Goal: Information Seeking & Learning: Compare options

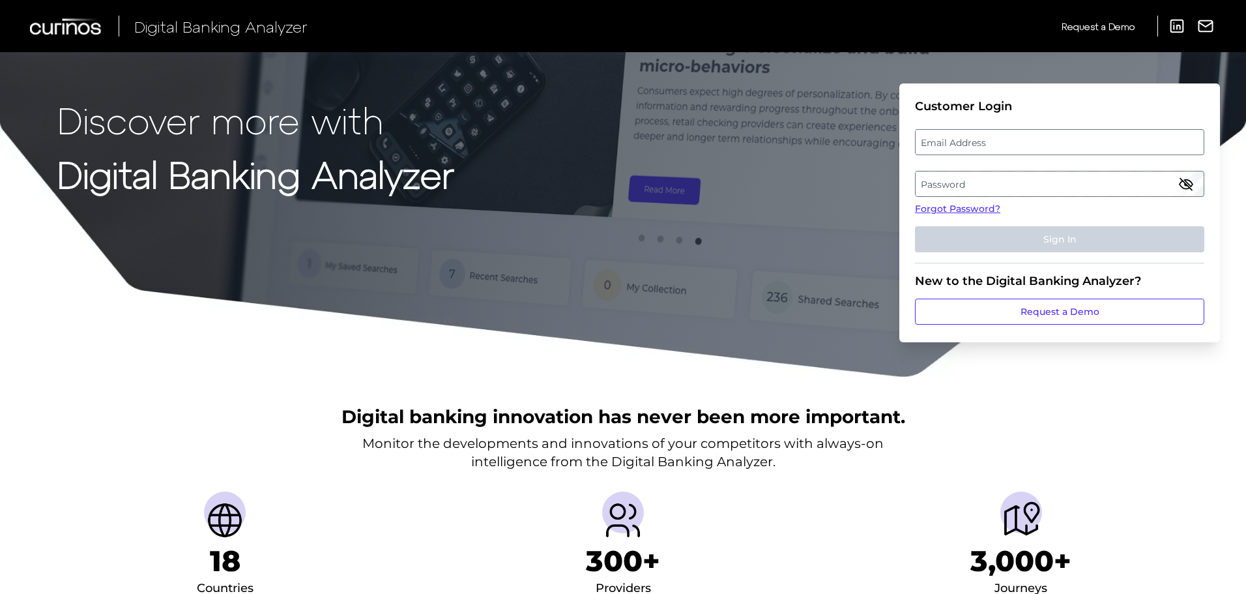
click at [936, 147] on label "Email Address" at bounding box center [1059, 141] width 287 height 23
click at [936, 147] on input "email" at bounding box center [1059, 142] width 289 height 26
type input "[EMAIL_ADDRESS][DOMAIN_NAME]"
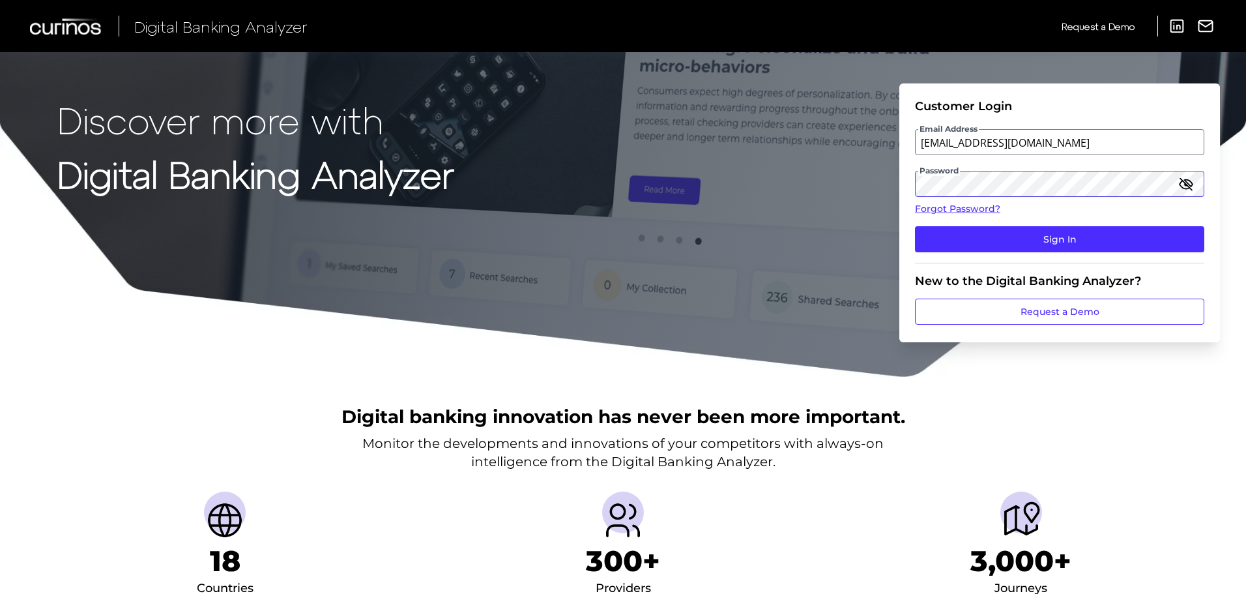
click at [915, 226] on button "Sign In" at bounding box center [1059, 239] width 289 height 26
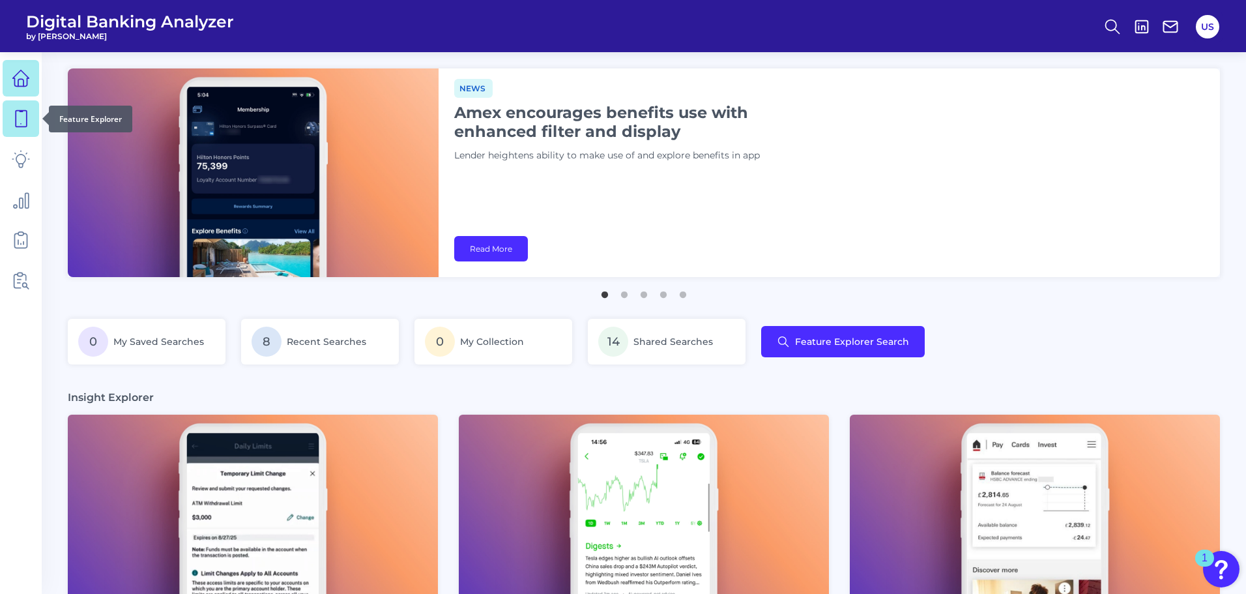
click at [25, 127] on icon at bounding box center [21, 119] width 11 height 16
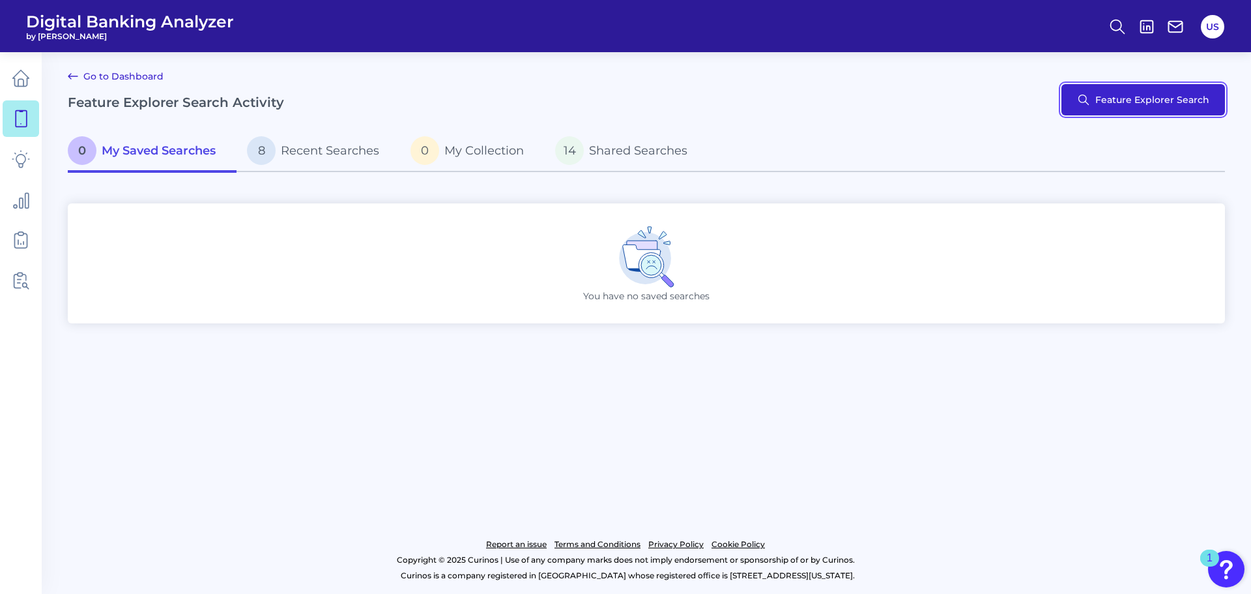
click at [1099, 98] on button "Feature Explorer Search" at bounding box center [1144, 99] width 164 height 31
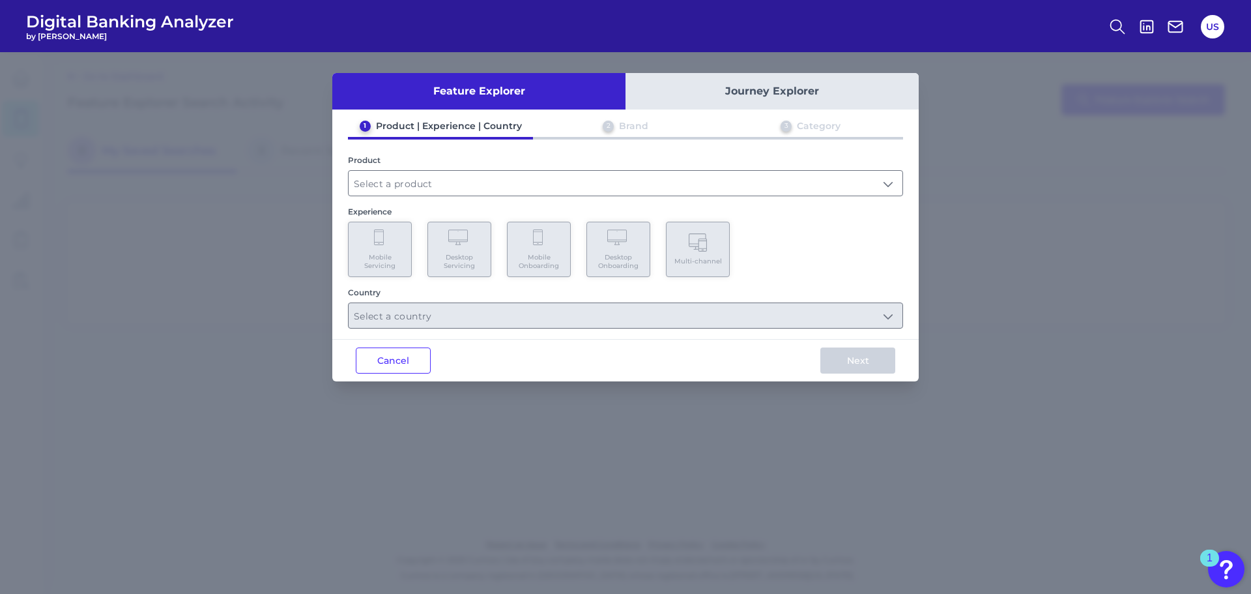
click at [697, 98] on button "Journey Explorer" at bounding box center [772, 91] width 293 height 36
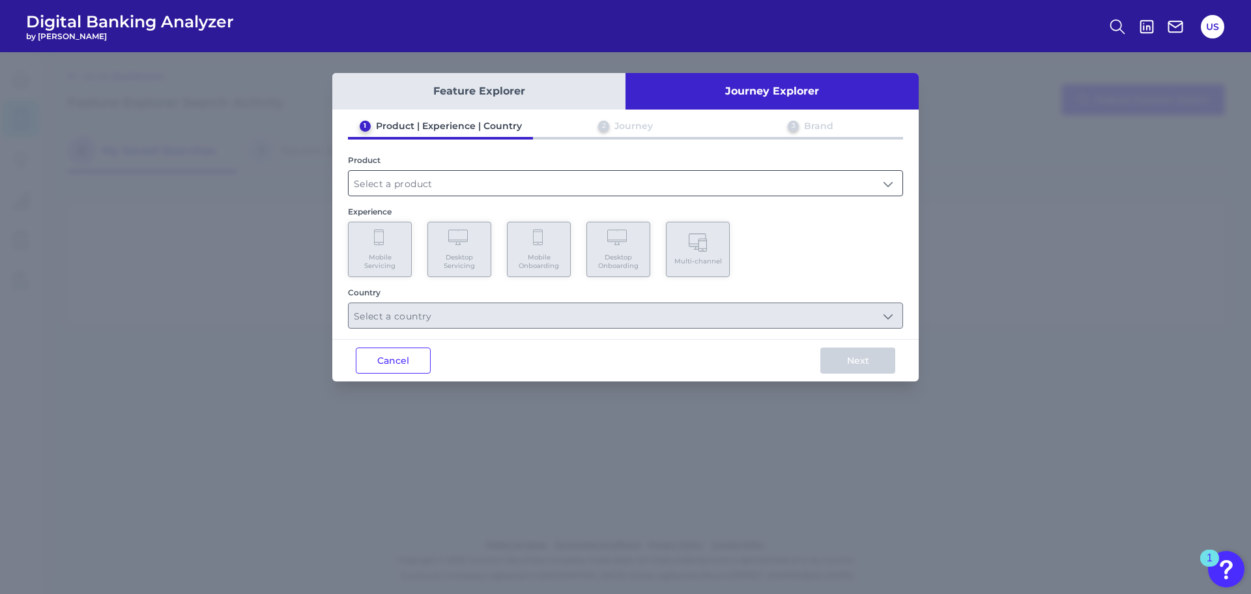
click at [463, 181] on input "text" at bounding box center [626, 183] width 554 height 25
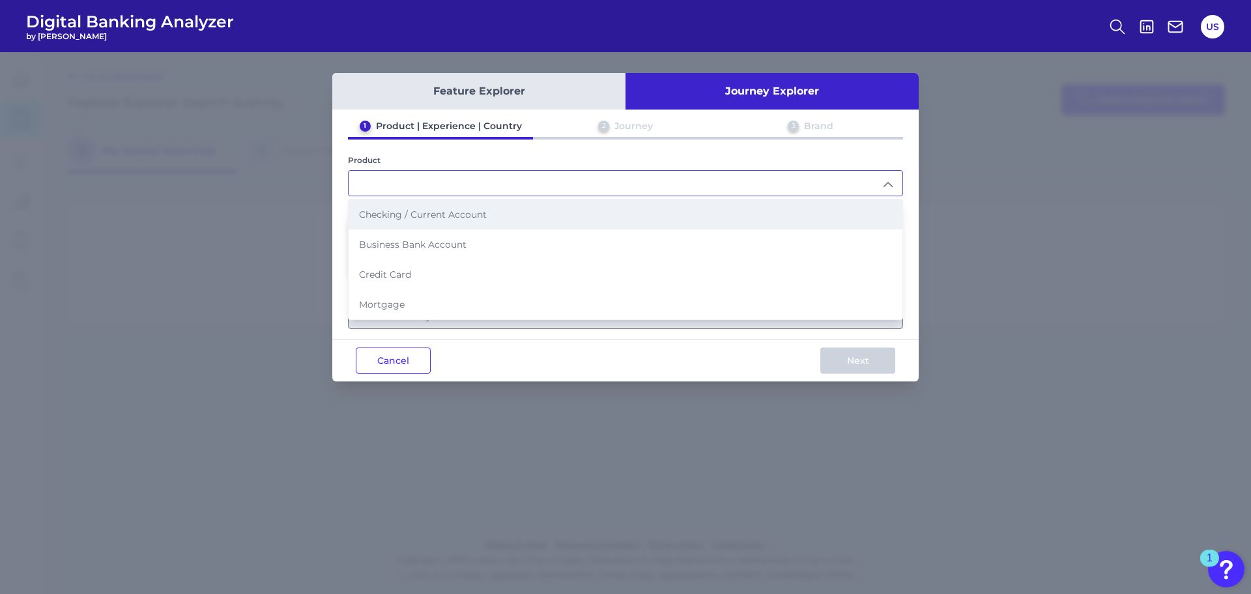
click at [465, 212] on span "Checking / Current Account" at bounding box center [423, 215] width 128 height 12
type input "Checking / Current Account"
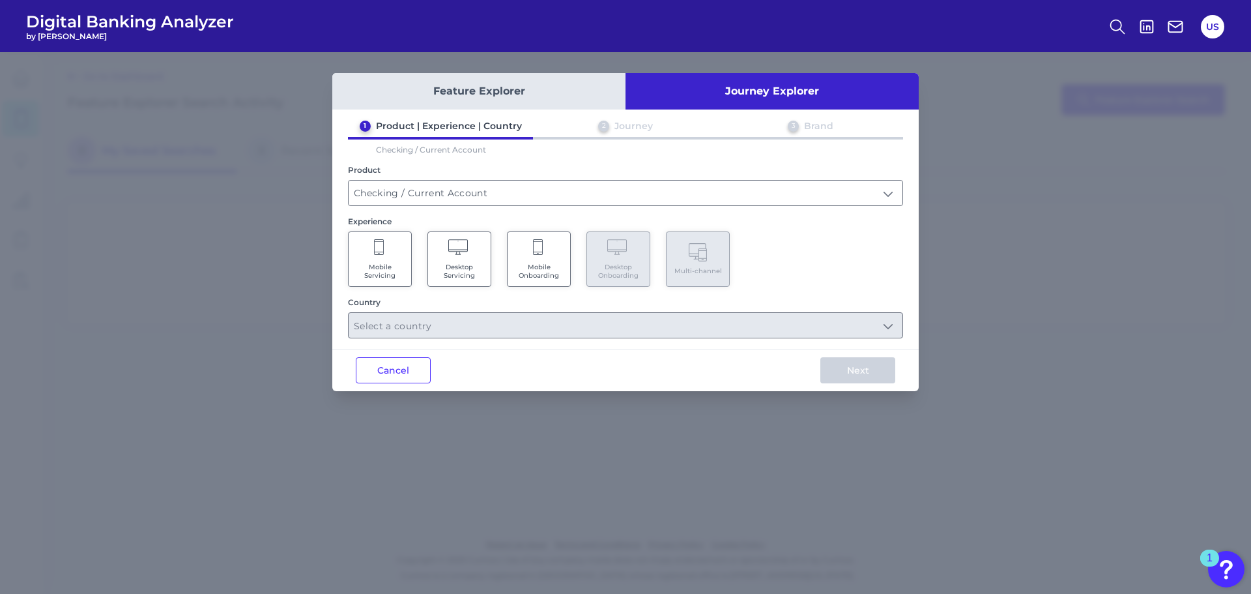
click at [381, 259] on Servicing "Mobile Servicing" at bounding box center [380, 258] width 64 height 55
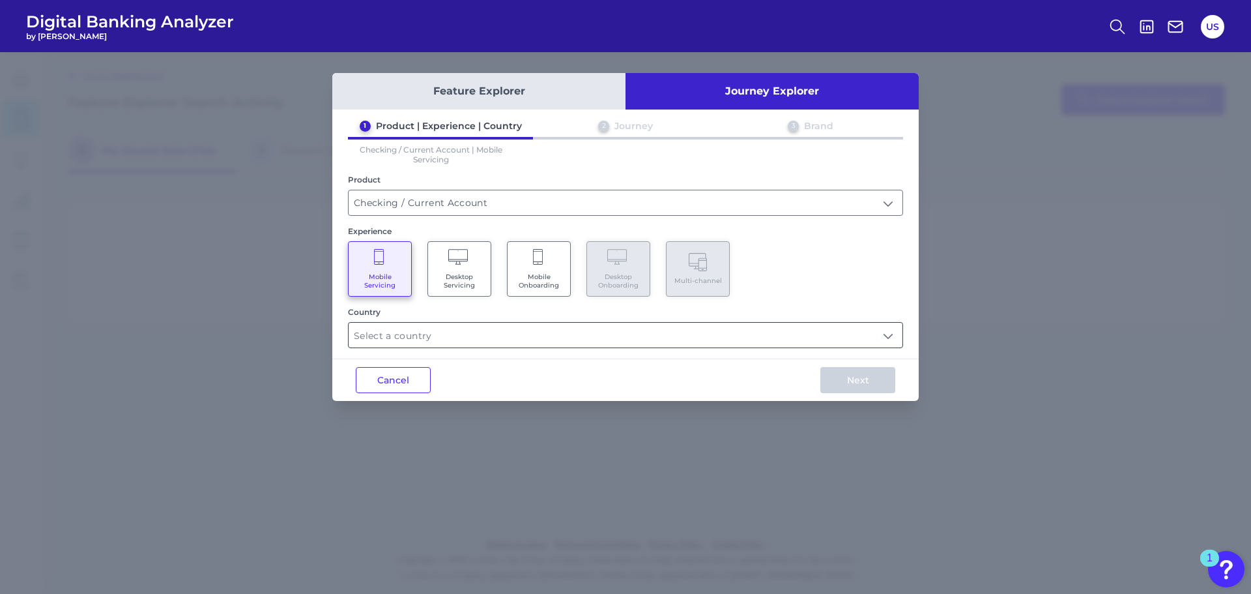
click at [427, 343] on input "text" at bounding box center [626, 335] width 554 height 25
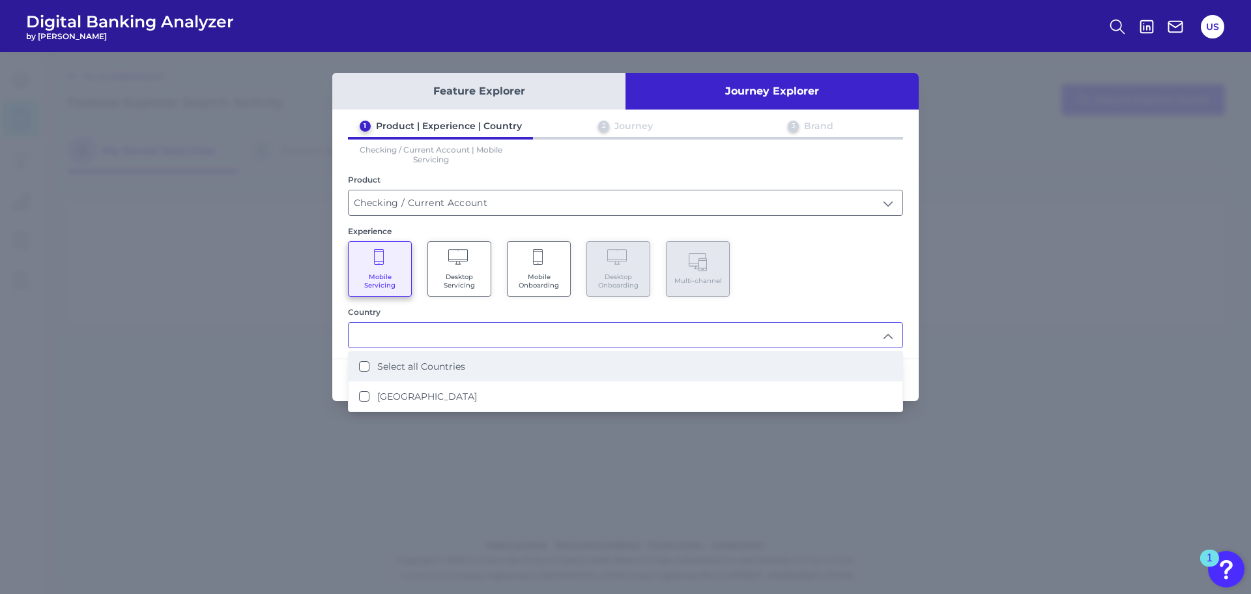
click at [431, 366] on label "Select all Countries" at bounding box center [421, 366] width 88 height 12
type input "Select all Countries"
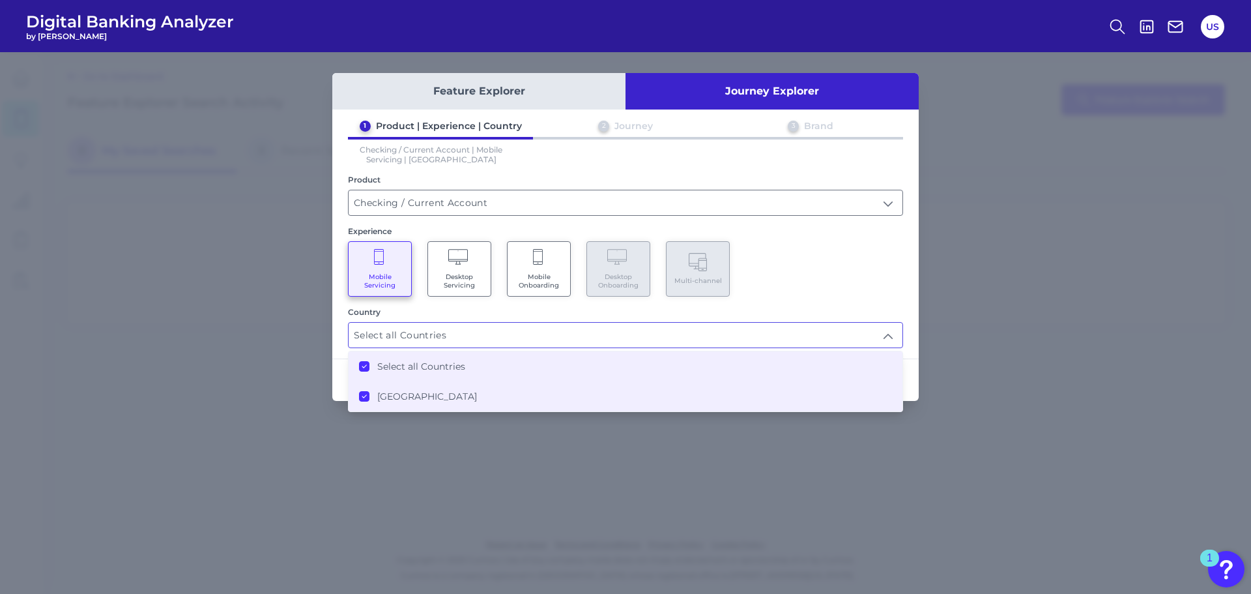
click at [899, 463] on div "Feature Explorer Journey Explorer 1 Product | Experience | Country 2 Journey 3 …" at bounding box center [625, 323] width 1251 height 542
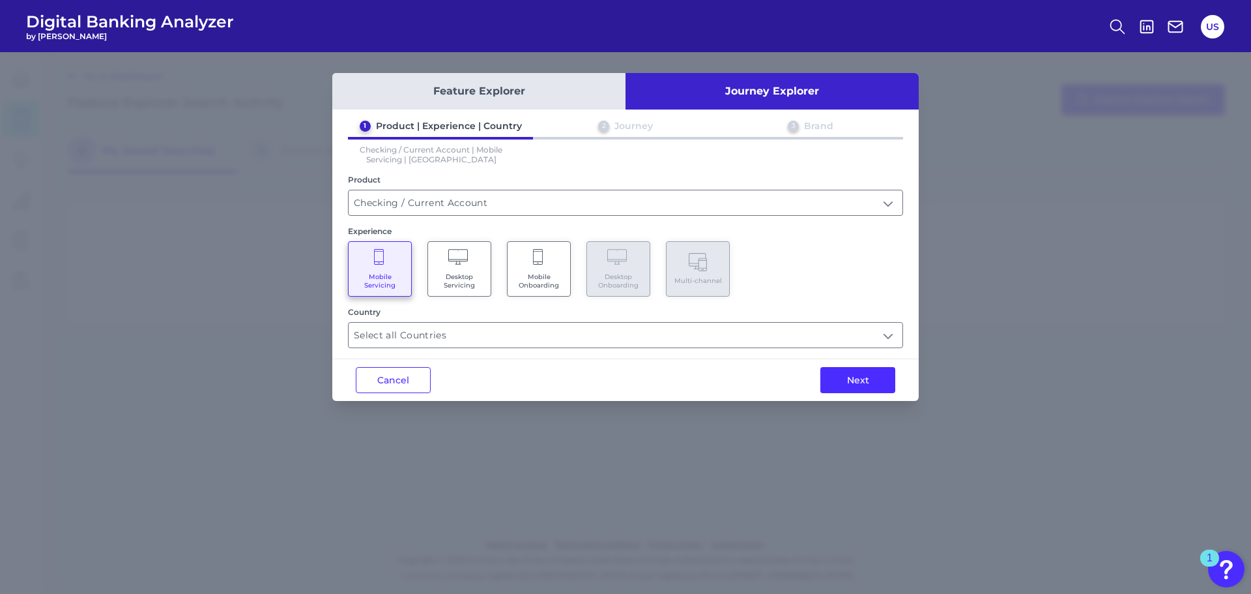
click at [841, 356] on div "Feature Explorer Journey Explorer 1 Product | Experience | Country 2 Journey 3 …" at bounding box center [625, 237] width 587 height 328
click at [848, 376] on button "Next" at bounding box center [857, 380] width 75 height 26
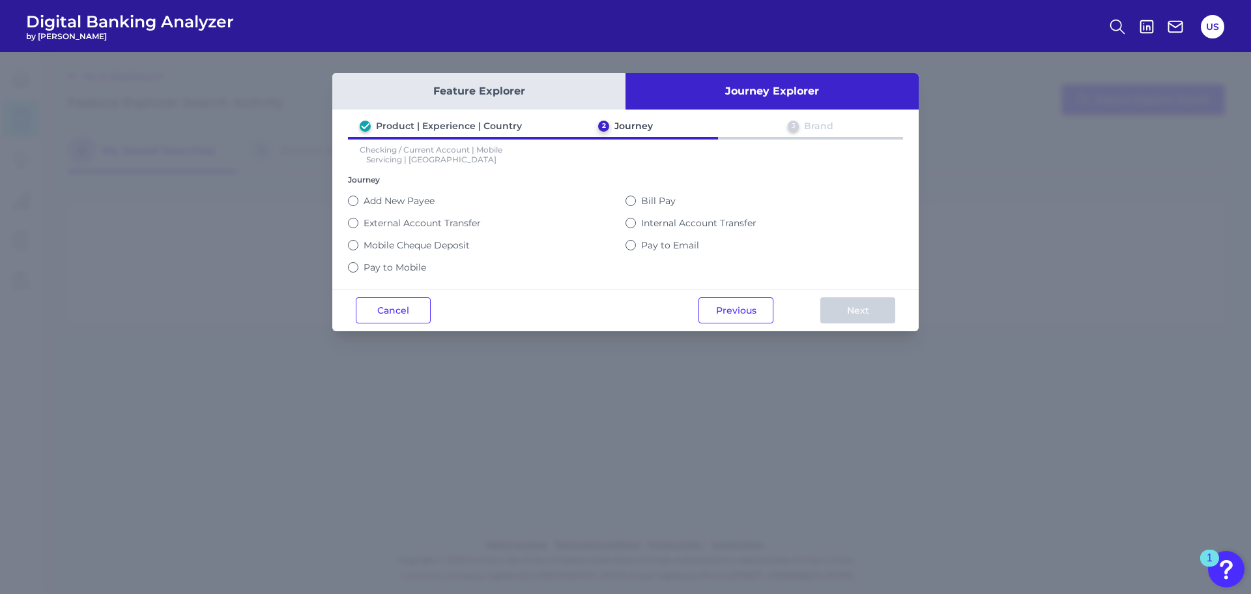
click at [635, 203] on button "Bill Pay" at bounding box center [631, 201] width 10 height 10
click at [863, 303] on button "Next" at bounding box center [857, 310] width 75 height 26
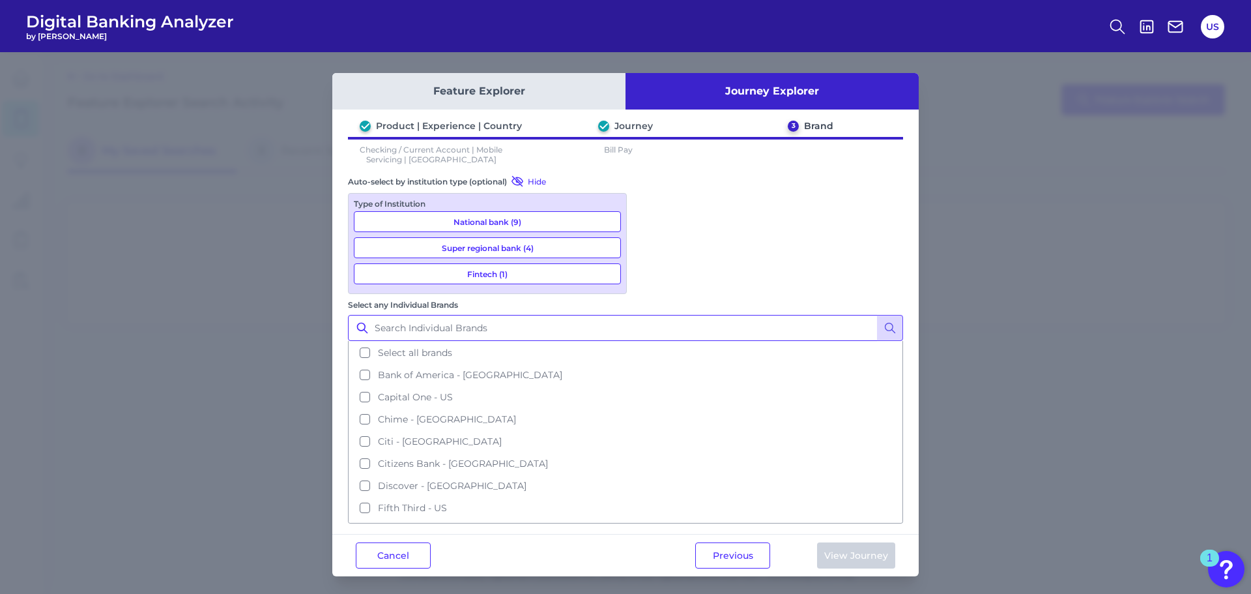
click at [700, 315] on input "Select any Individual Brands" at bounding box center [625, 328] width 555 height 26
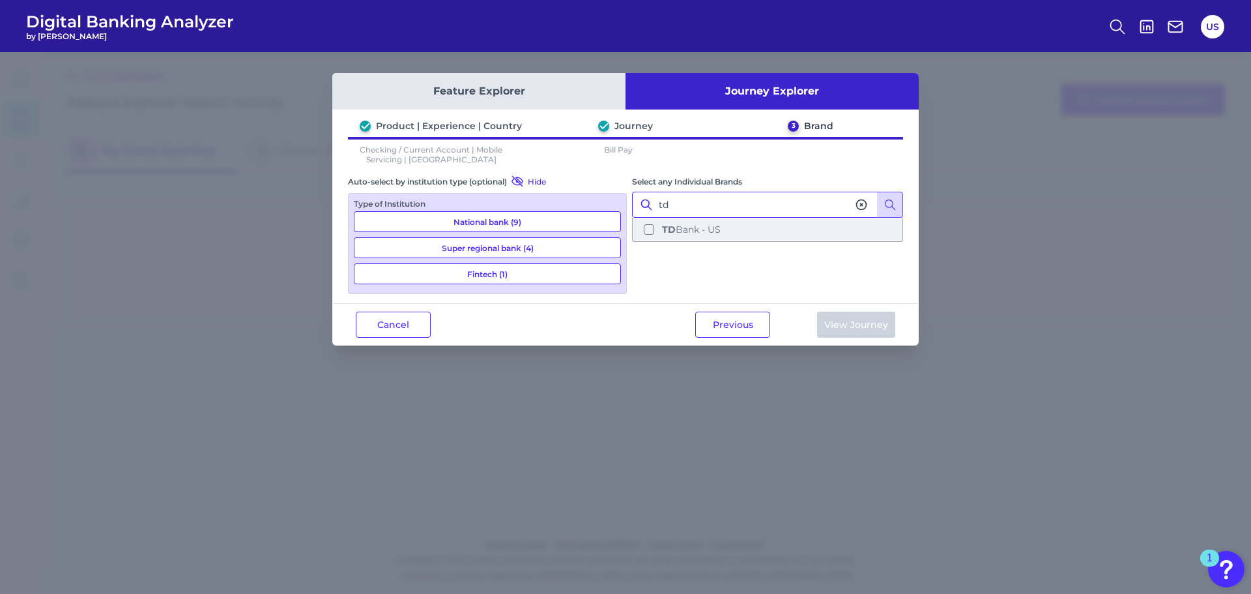
click at [679, 236] on button "TD Bank - US" at bounding box center [767, 229] width 268 height 22
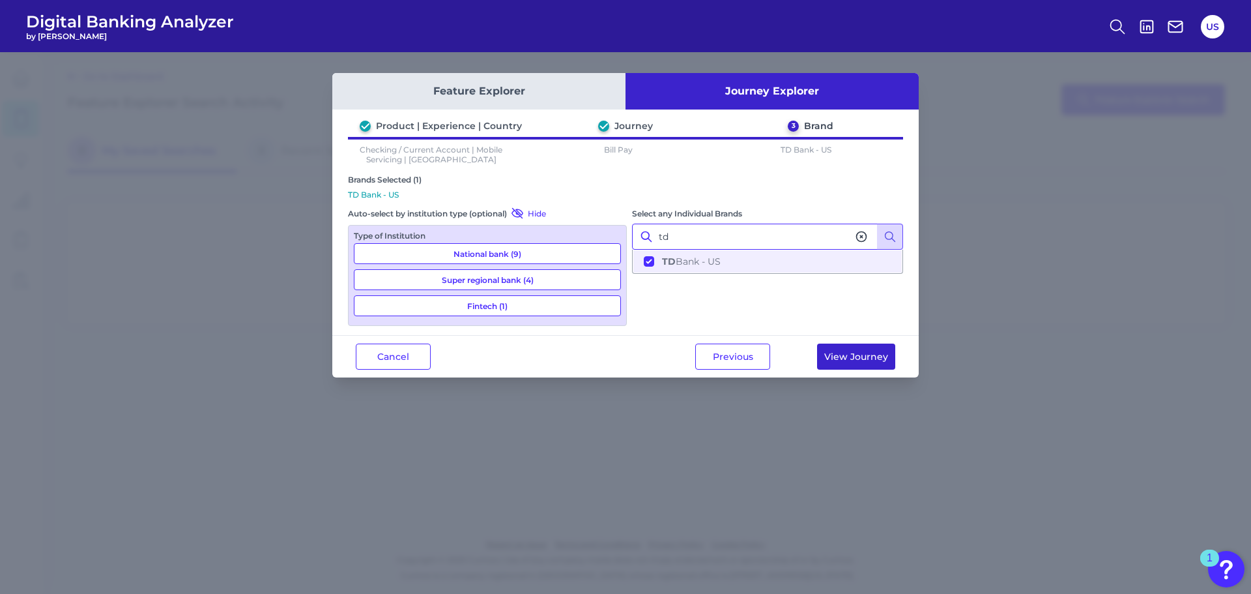
type input "td"
click at [848, 351] on button "View Journey" at bounding box center [856, 356] width 78 height 26
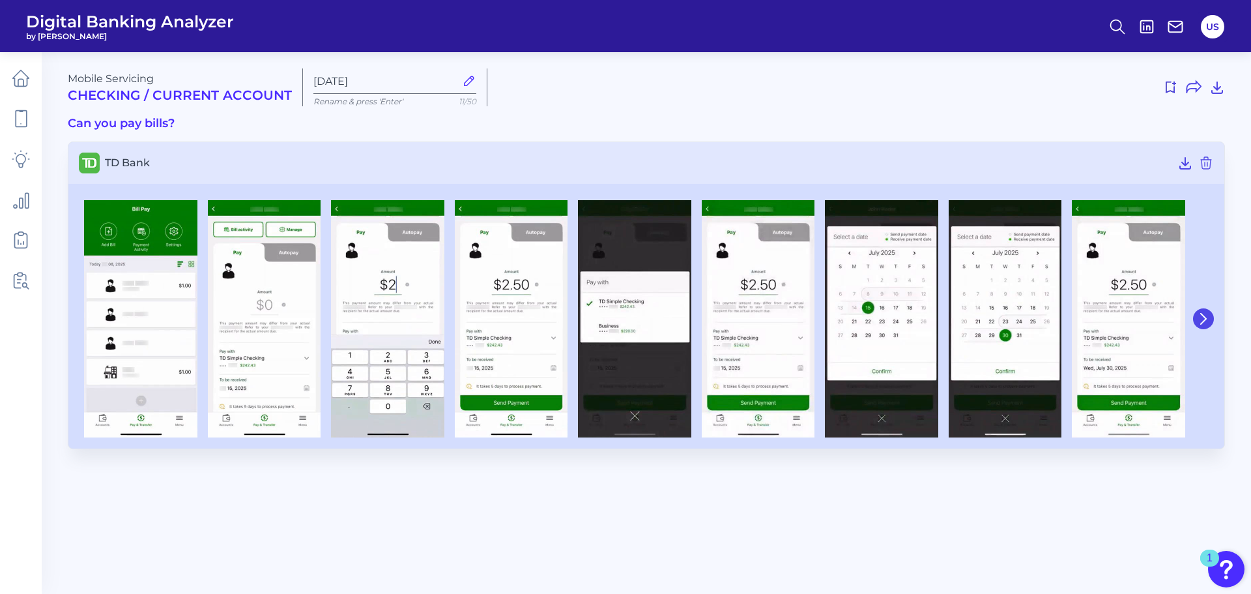
click at [1211, 315] on button at bounding box center [1203, 318] width 21 height 21
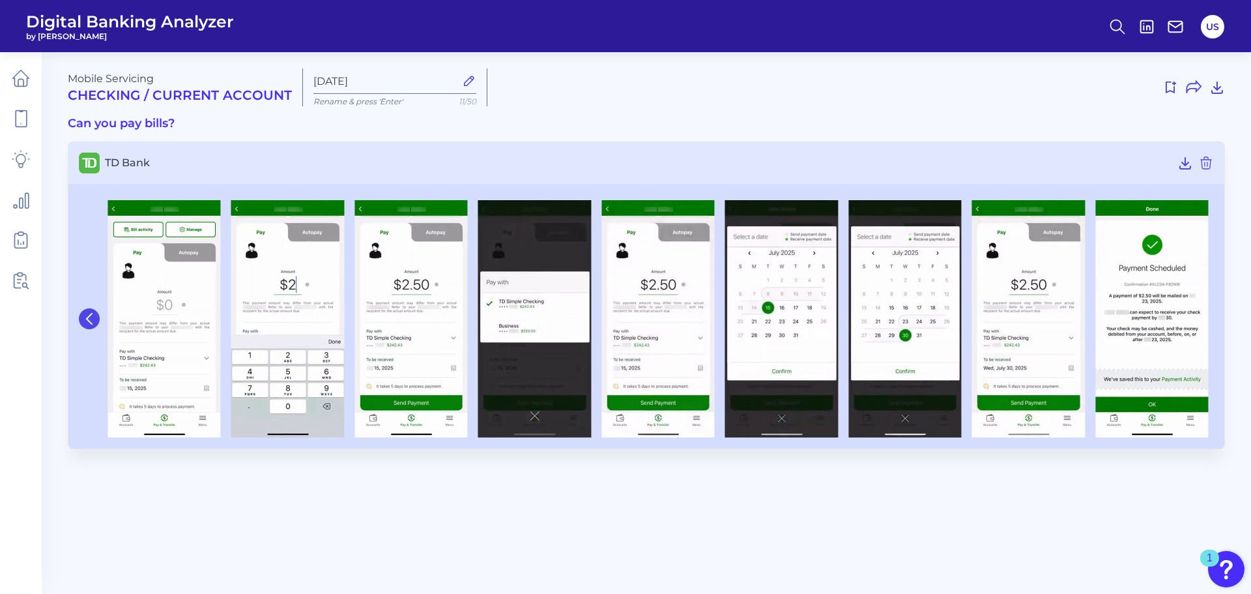
click at [95, 323] on button at bounding box center [89, 318] width 21 height 21
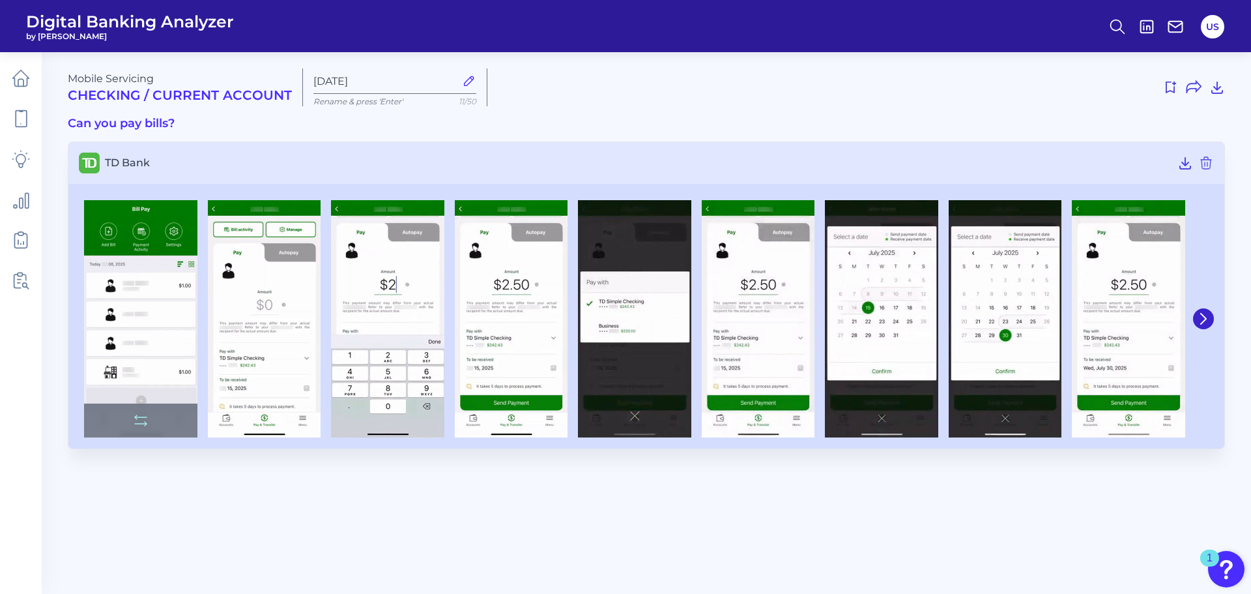
click at [147, 363] on img at bounding box center [140, 318] width 113 height 237
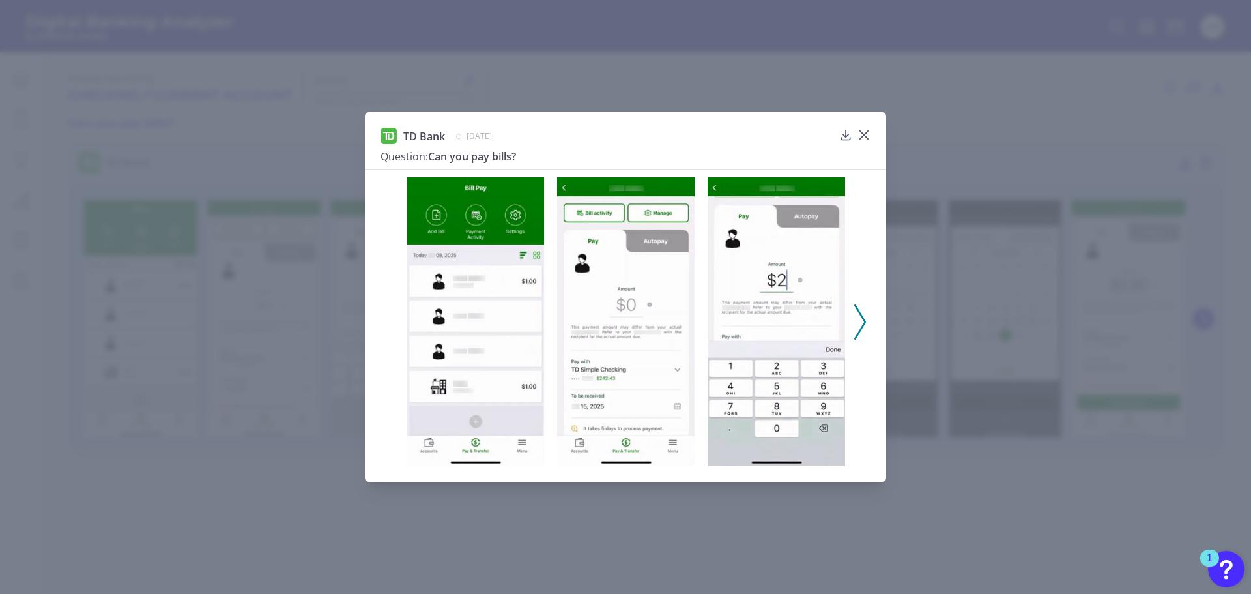
click at [448, 367] on img at bounding box center [476, 321] width 138 height 288
drag, startPoint x: 448, startPoint y: 367, endPoint x: 392, endPoint y: 368, distance: 56.0
click at [392, 368] on div at bounding box center [625, 317] width 521 height 297
click at [862, 319] on icon at bounding box center [860, 321] width 12 height 35
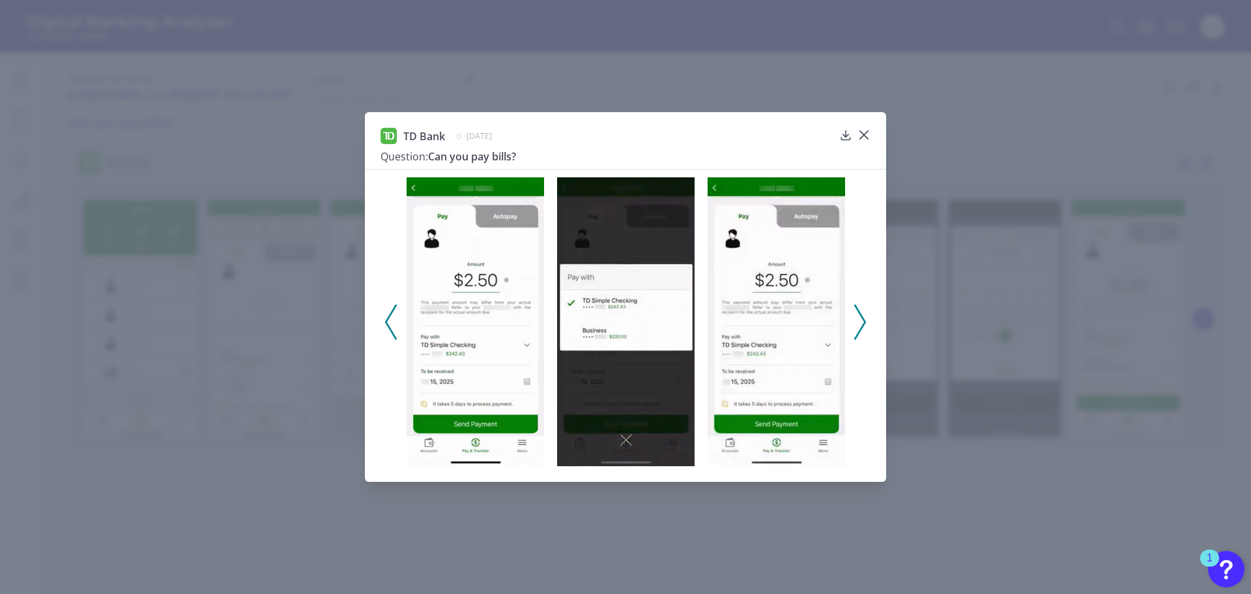
click at [383, 329] on div at bounding box center [625, 317] width 521 height 297
click at [398, 328] on div at bounding box center [625, 317] width 521 height 297
click at [389, 326] on polyline at bounding box center [391, 321] width 10 height 33
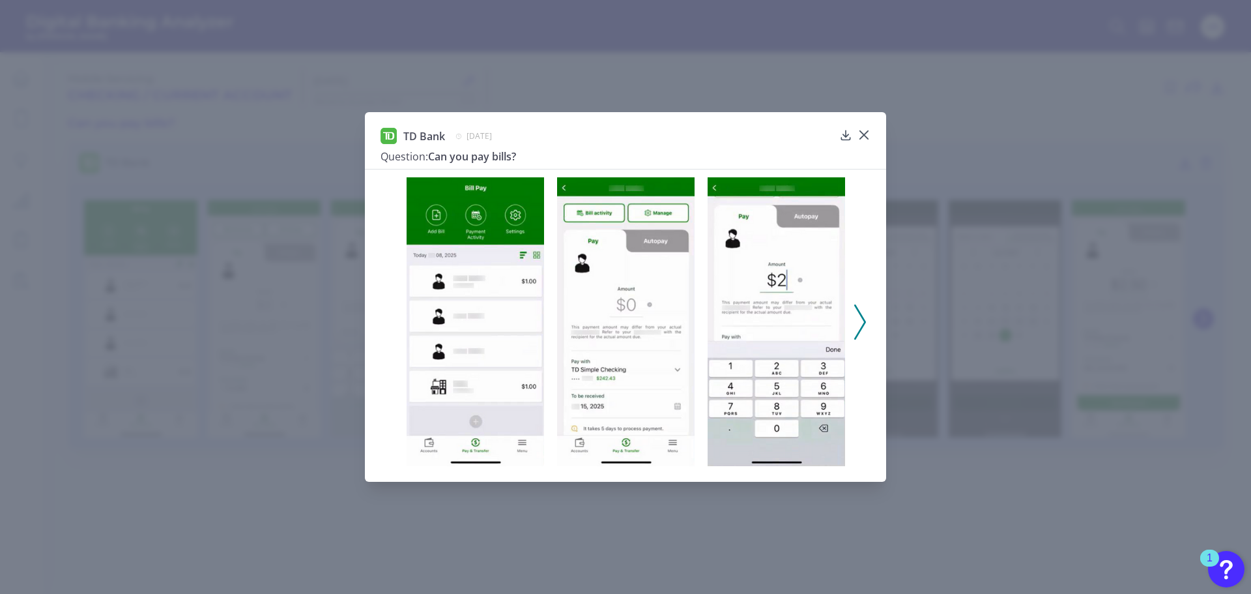
click at [862, 332] on icon at bounding box center [860, 321] width 12 height 35
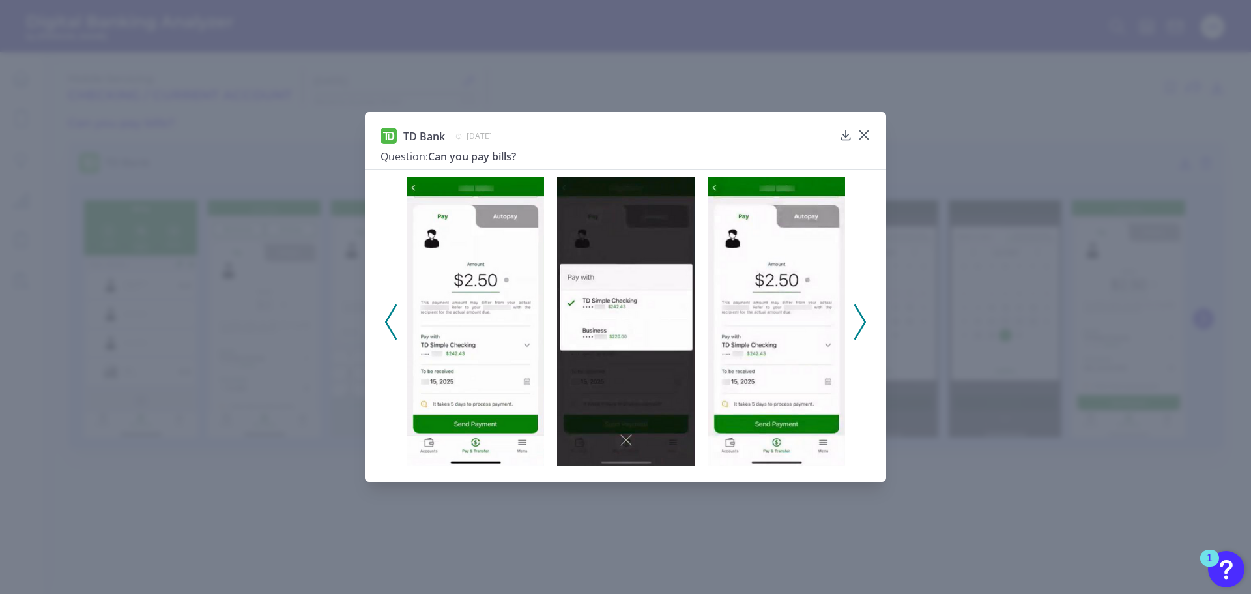
click at [862, 332] on icon at bounding box center [860, 321] width 12 height 35
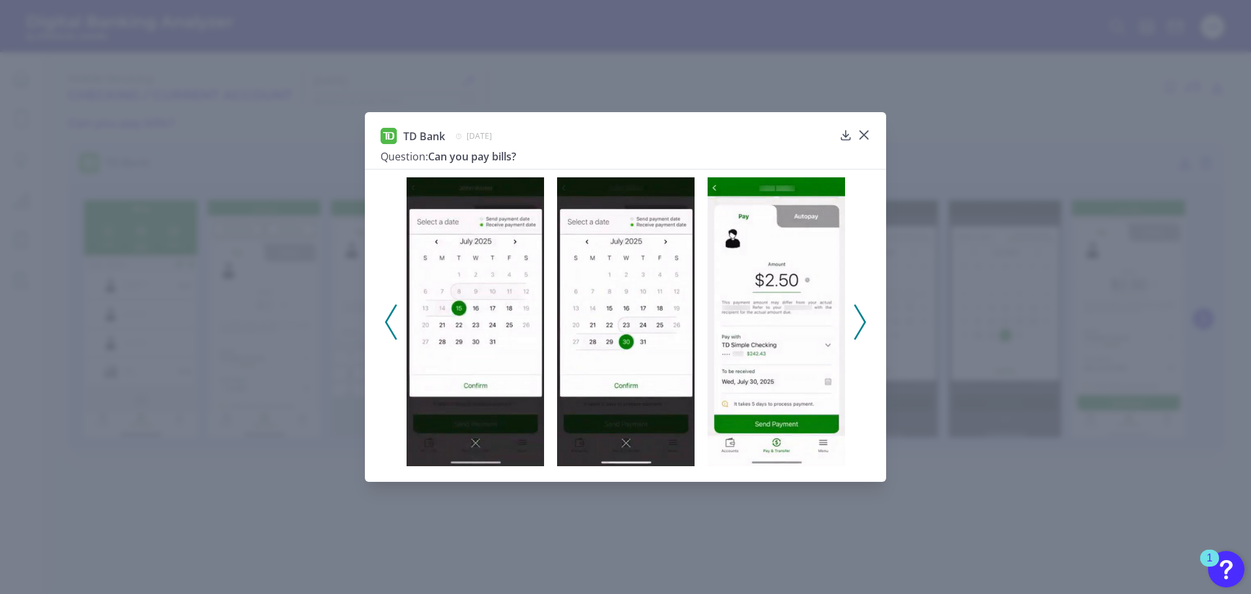
click at [862, 332] on icon at bounding box center [860, 321] width 12 height 35
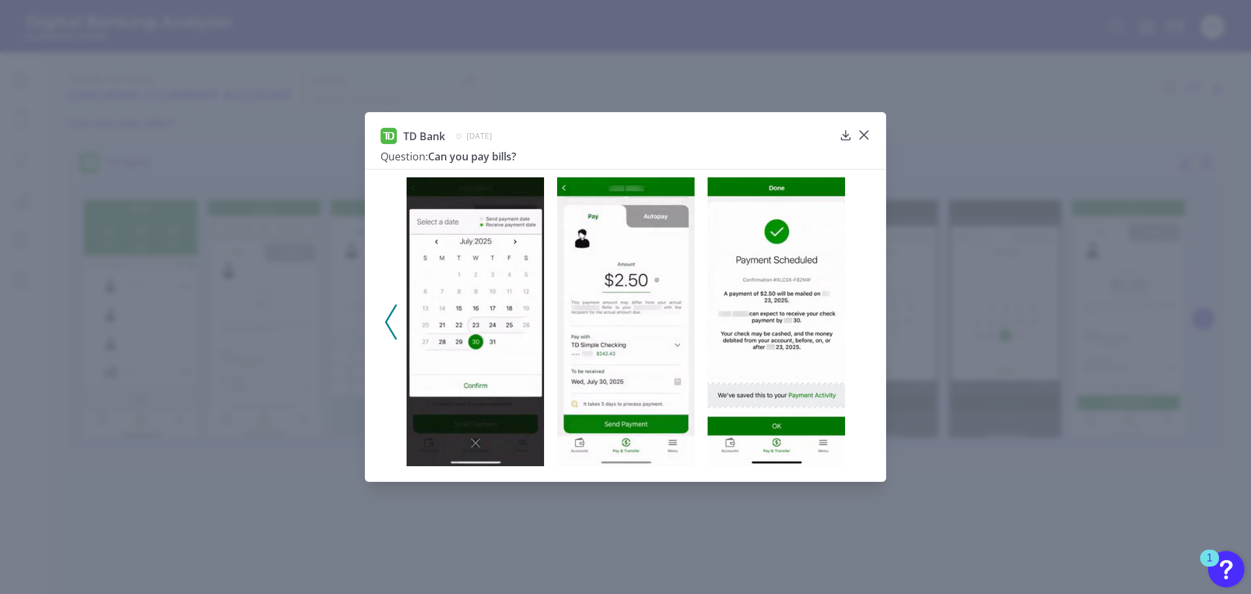
click at [394, 310] on icon at bounding box center [391, 321] width 12 height 35
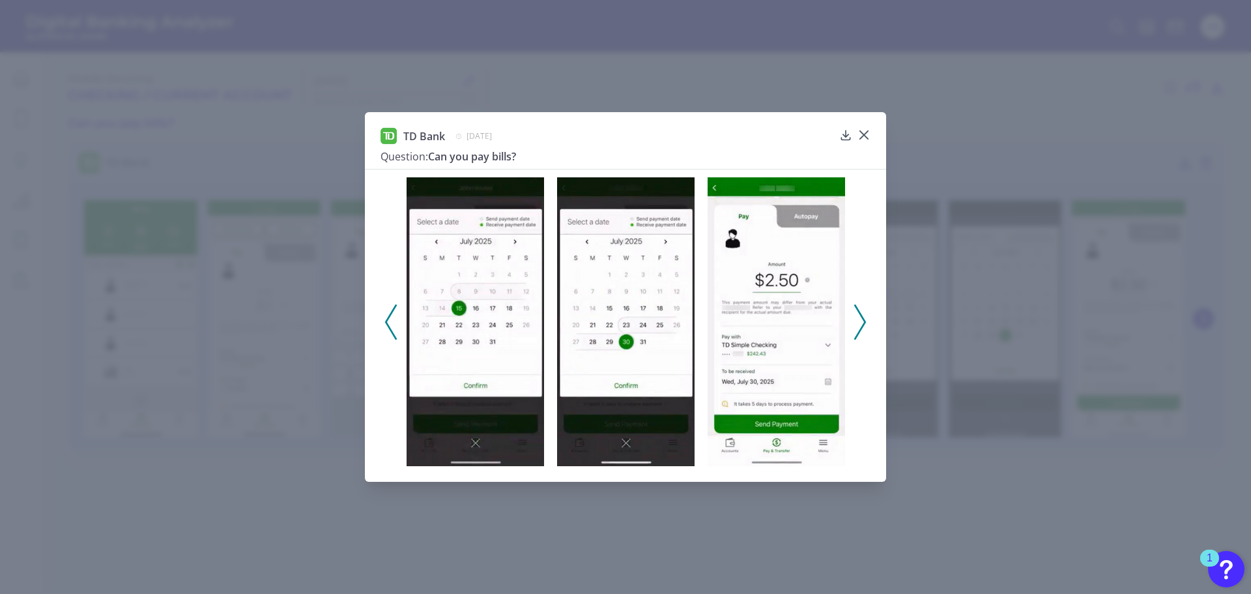
click at [394, 310] on icon at bounding box center [391, 321] width 12 height 35
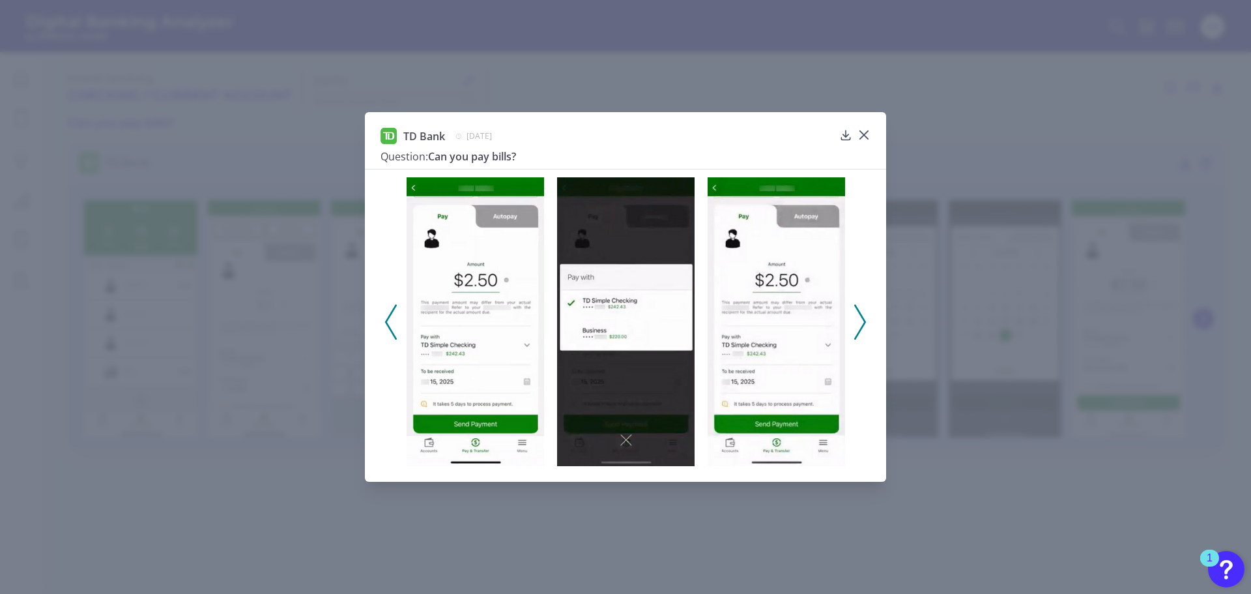
click at [392, 312] on polyline at bounding box center [391, 321] width 10 height 33
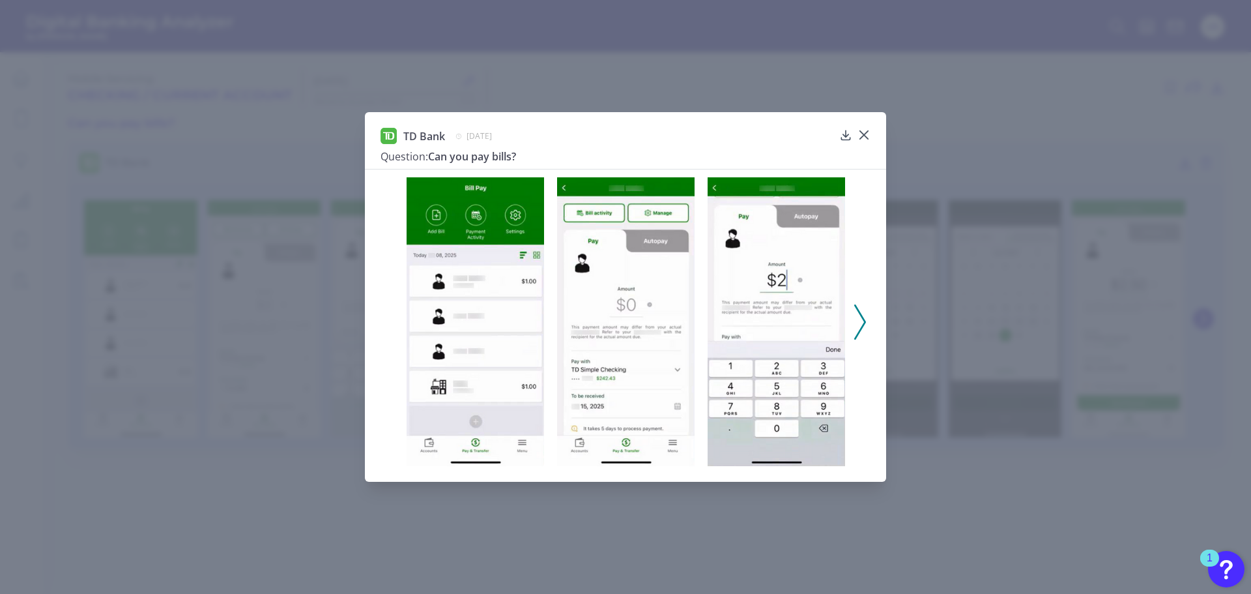
click at [867, 318] on div at bounding box center [625, 317] width 521 height 297
click at [860, 319] on icon at bounding box center [860, 321] width 12 height 35
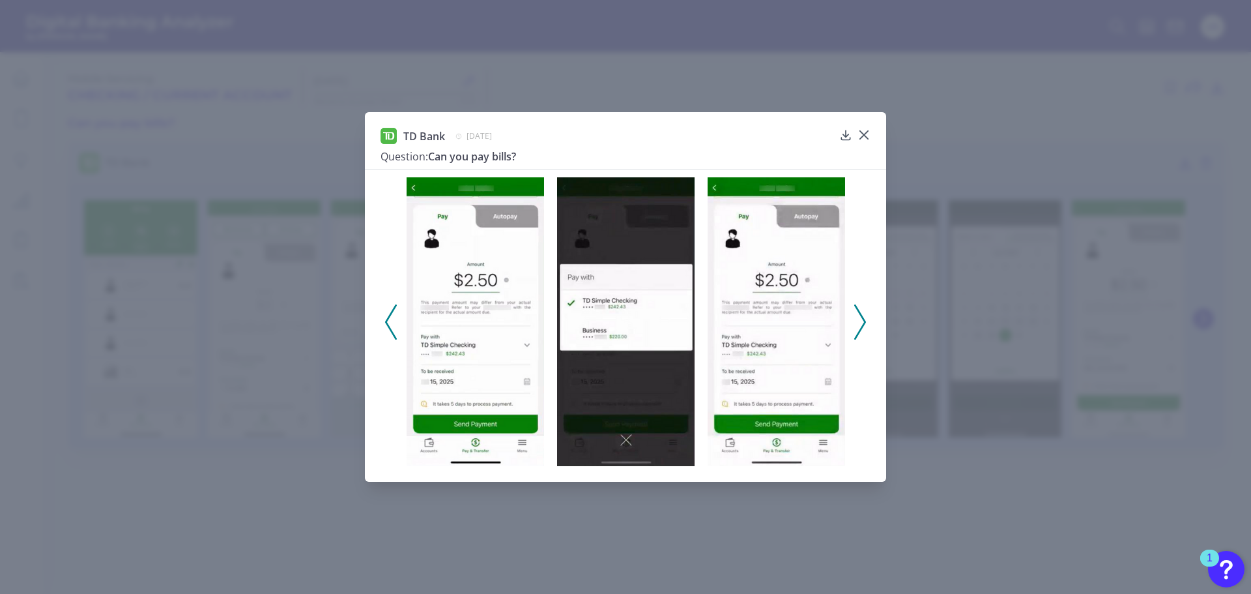
click at [860, 319] on icon at bounding box center [860, 321] width 12 height 35
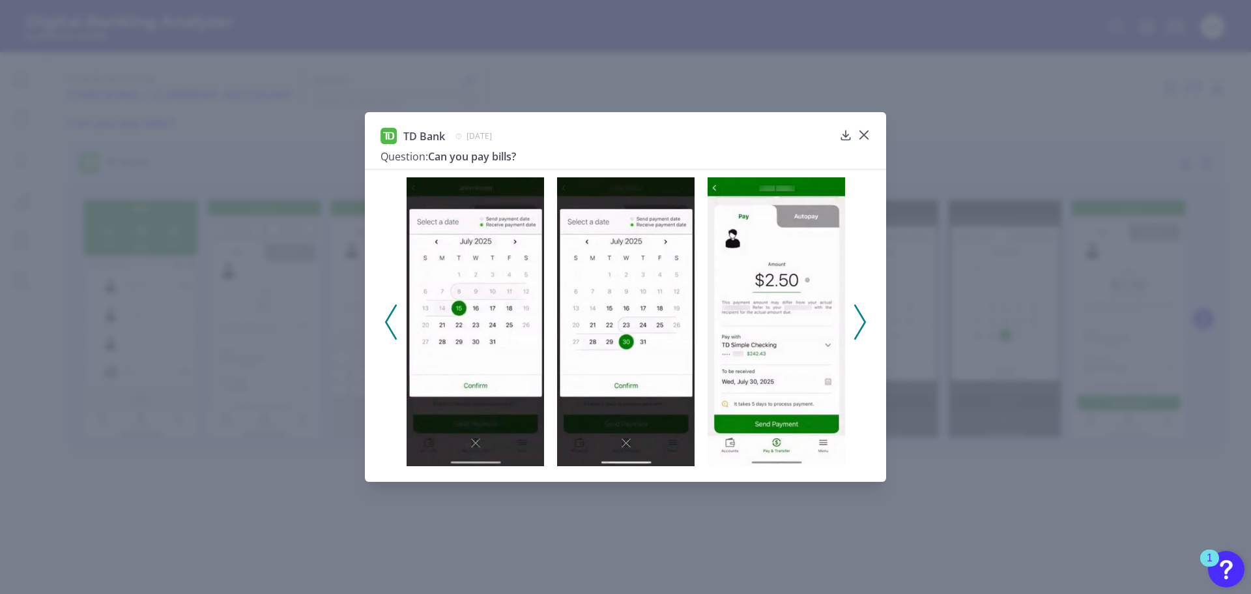
click at [861, 315] on polyline at bounding box center [860, 321] width 10 height 33
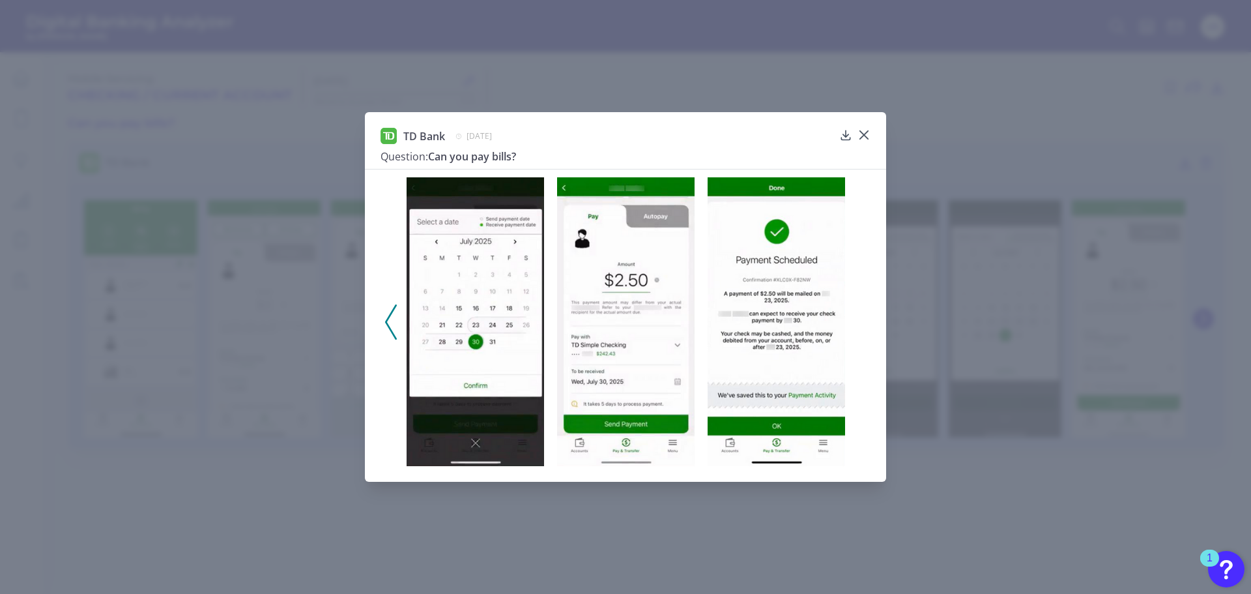
click at [384, 317] on div at bounding box center [625, 317] width 521 height 297
click at [390, 325] on icon at bounding box center [391, 321] width 12 height 35
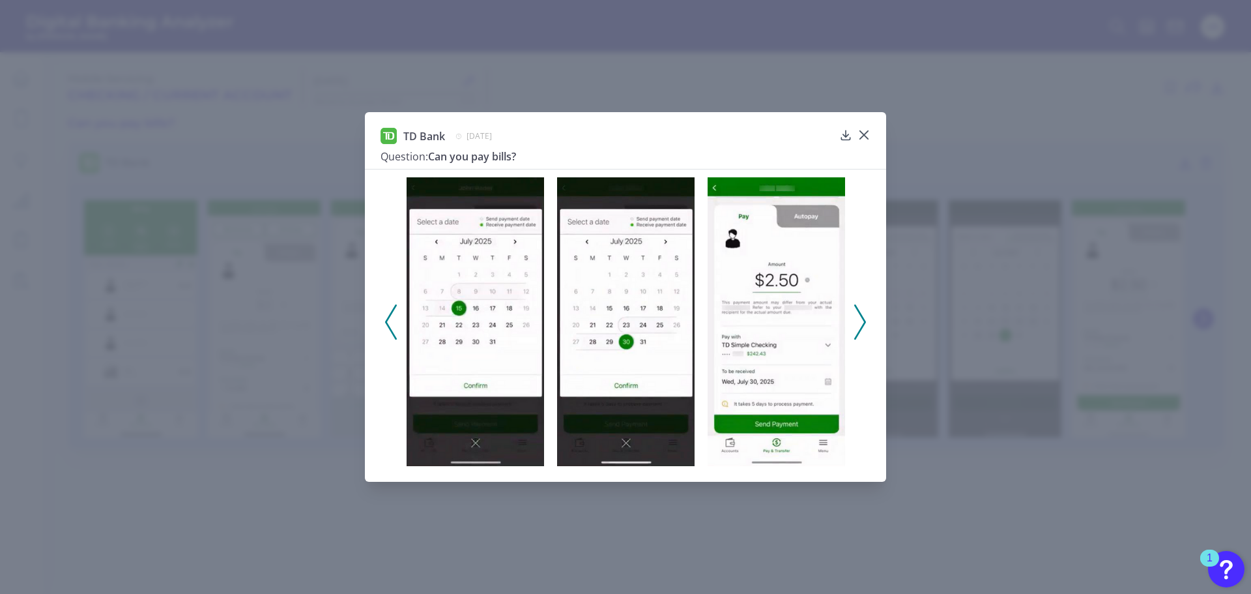
click at [390, 325] on icon at bounding box center [391, 321] width 12 height 35
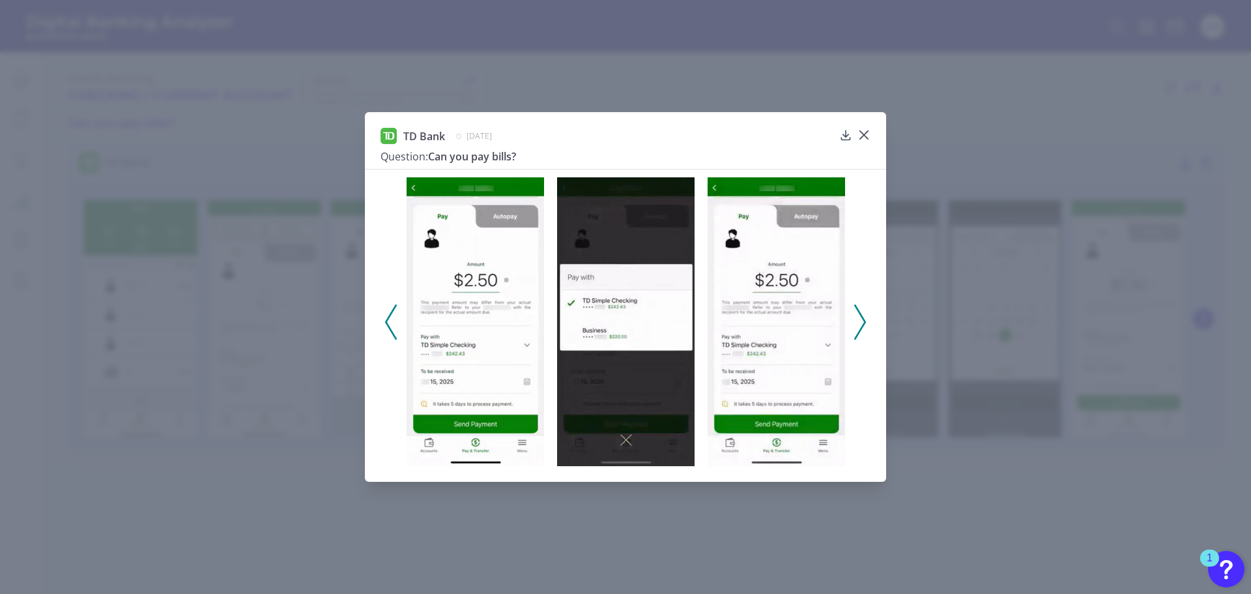
click at [390, 325] on icon at bounding box center [391, 321] width 12 height 35
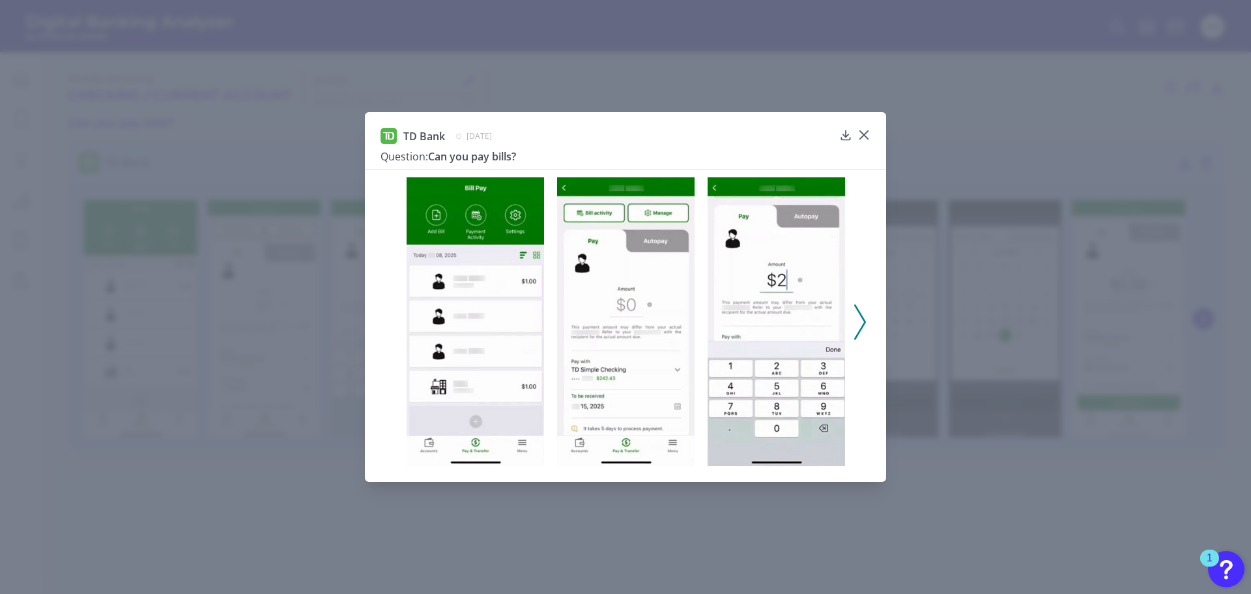
click at [853, 313] on div at bounding box center [625, 317] width 521 height 297
click at [865, 319] on polyline at bounding box center [860, 321] width 10 height 33
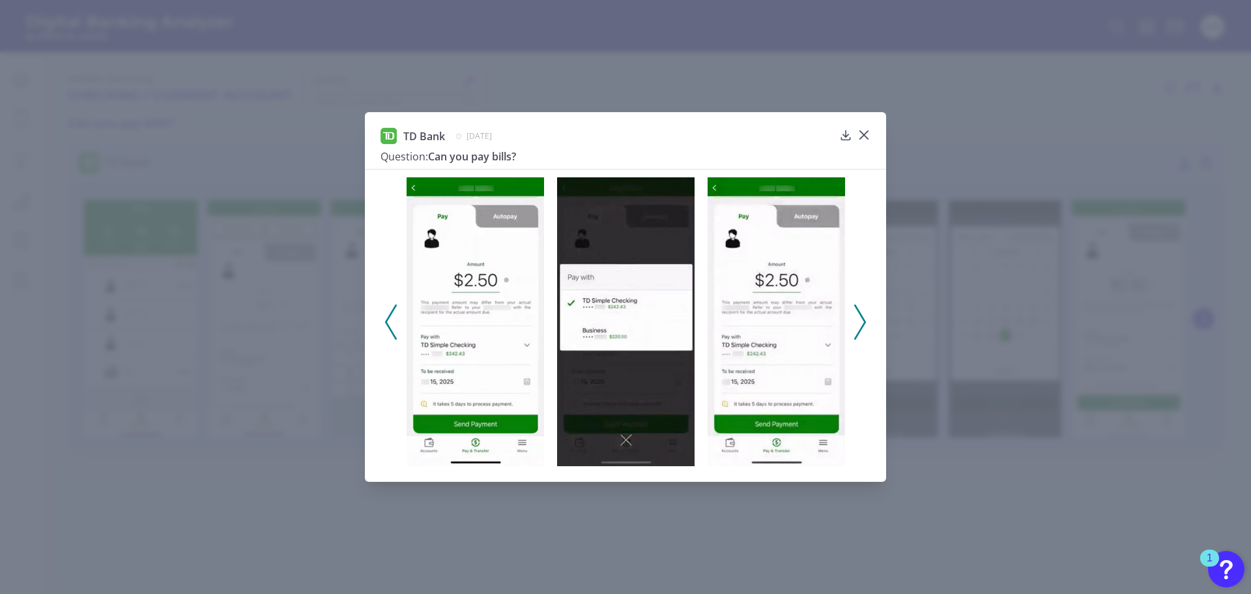
click at [379, 317] on div at bounding box center [625, 317] width 521 height 297
click at [400, 325] on div at bounding box center [475, 321] width 151 height 288
click at [394, 325] on icon at bounding box center [391, 321] width 12 height 35
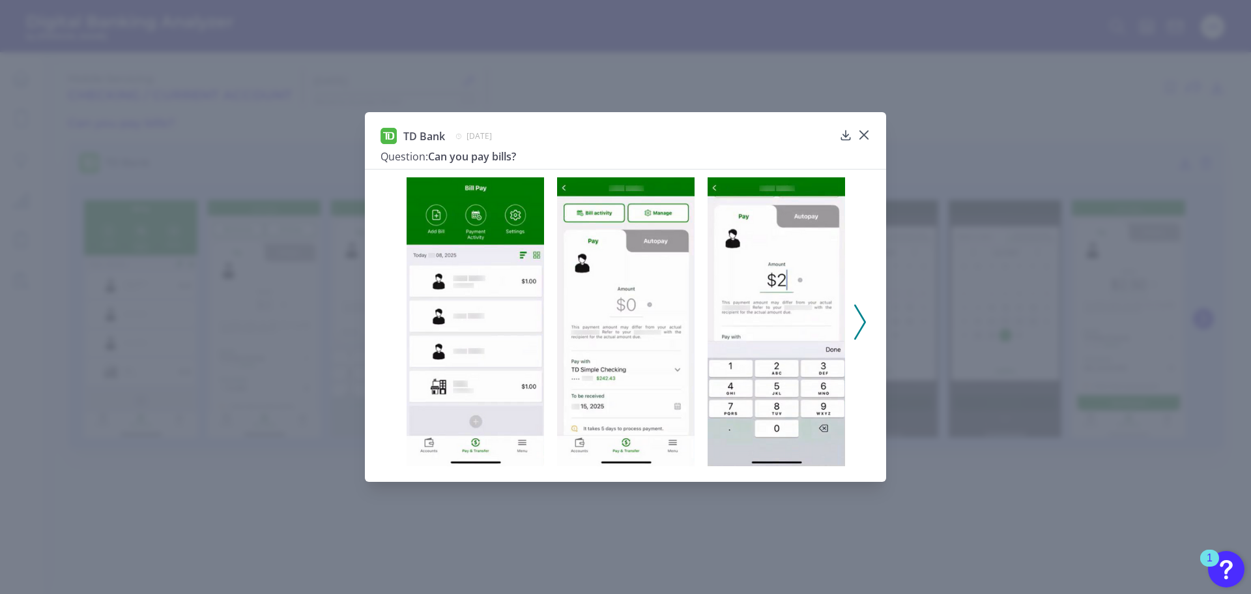
click at [856, 340] on div at bounding box center [625, 317] width 521 height 297
click at [863, 327] on icon at bounding box center [860, 321] width 12 height 35
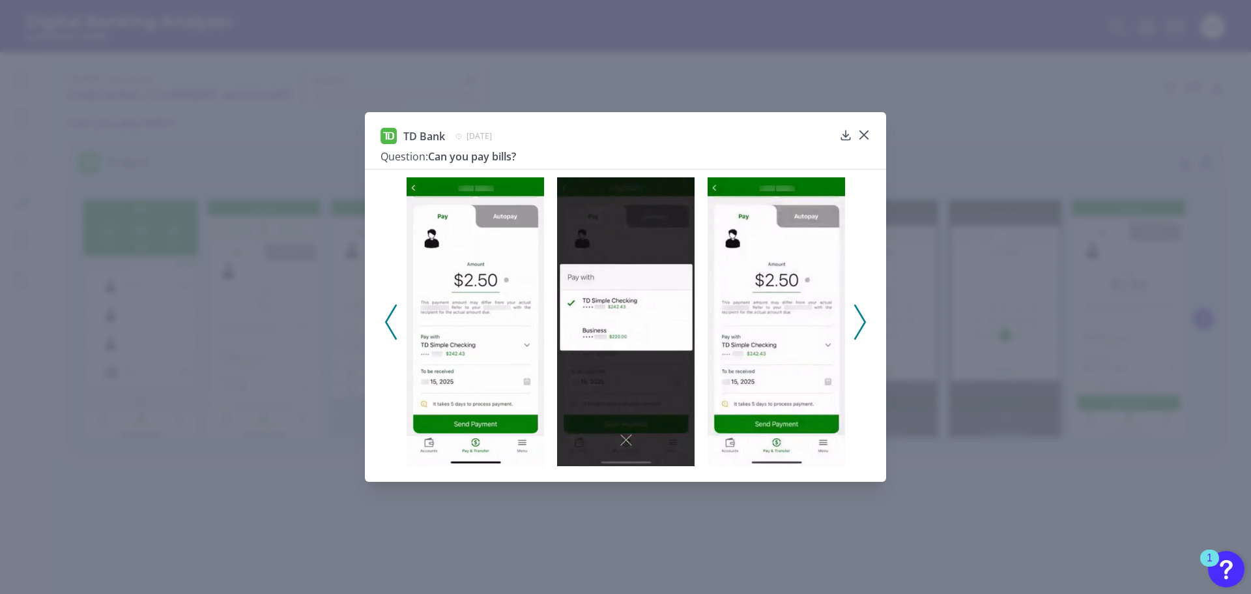
click at [863, 327] on icon at bounding box center [860, 321] width 12 height 35
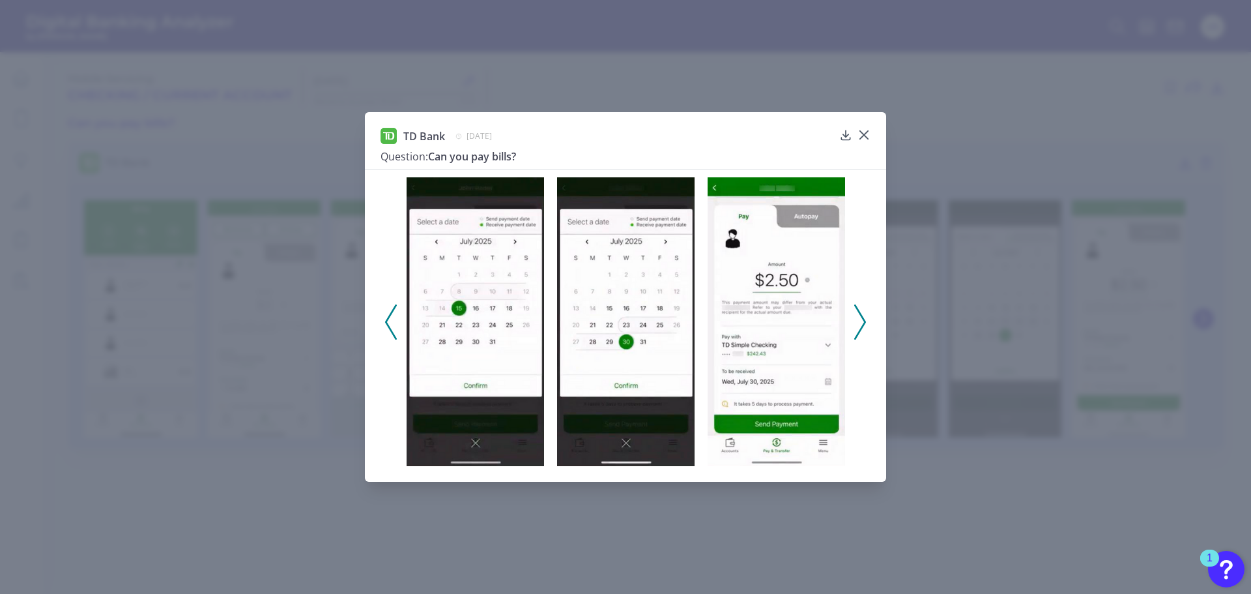
click at [862, 325] on icon at bounding box center [860, 321] width 12 height 35
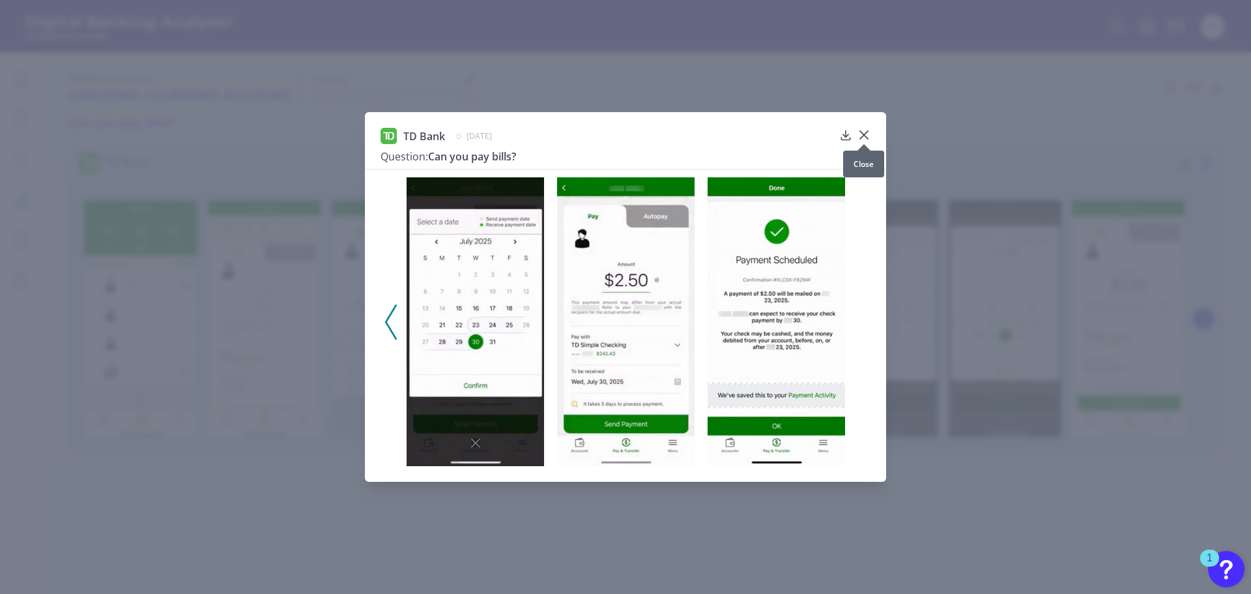
click at [867, 138] on div at bounding box center [864, 144] width 13 height 13
click at [862, 138] on div at bounding box center [864, 144] width 13 height 13
click at [862, 132] on icon at bounding box center [864, 134] width 13 height 13
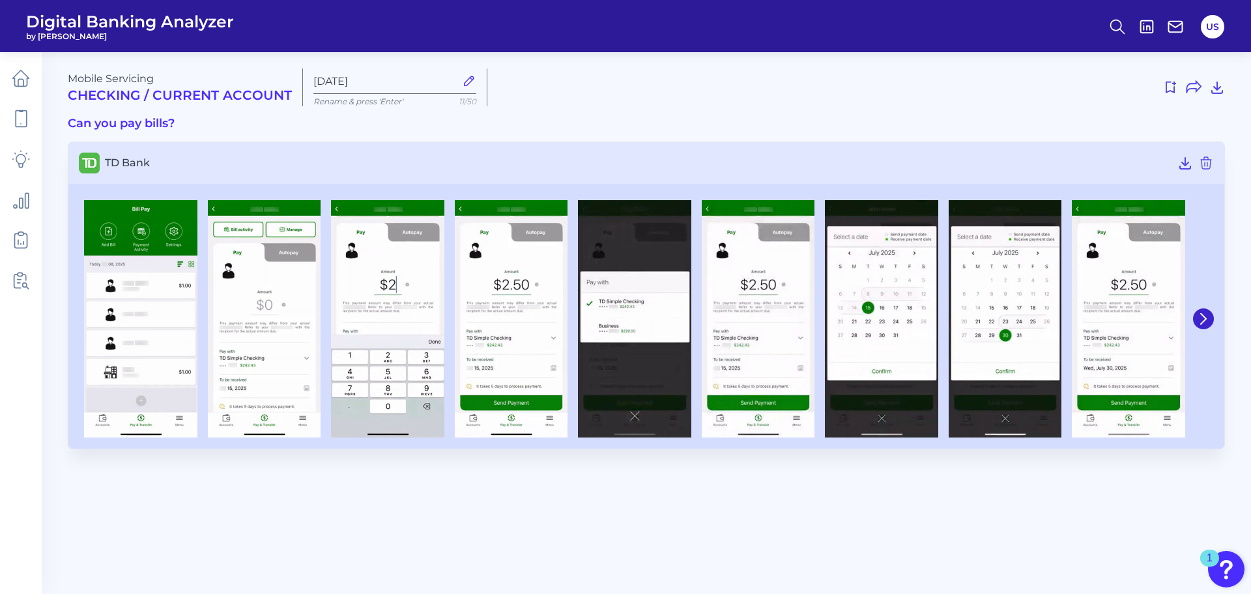
click at [121, 160] on span "TD Bank" at bounding box center [638, 162] width 1067 height 12
click at [20, 128] on link at bounding box center [21, 118] width 36 height 36
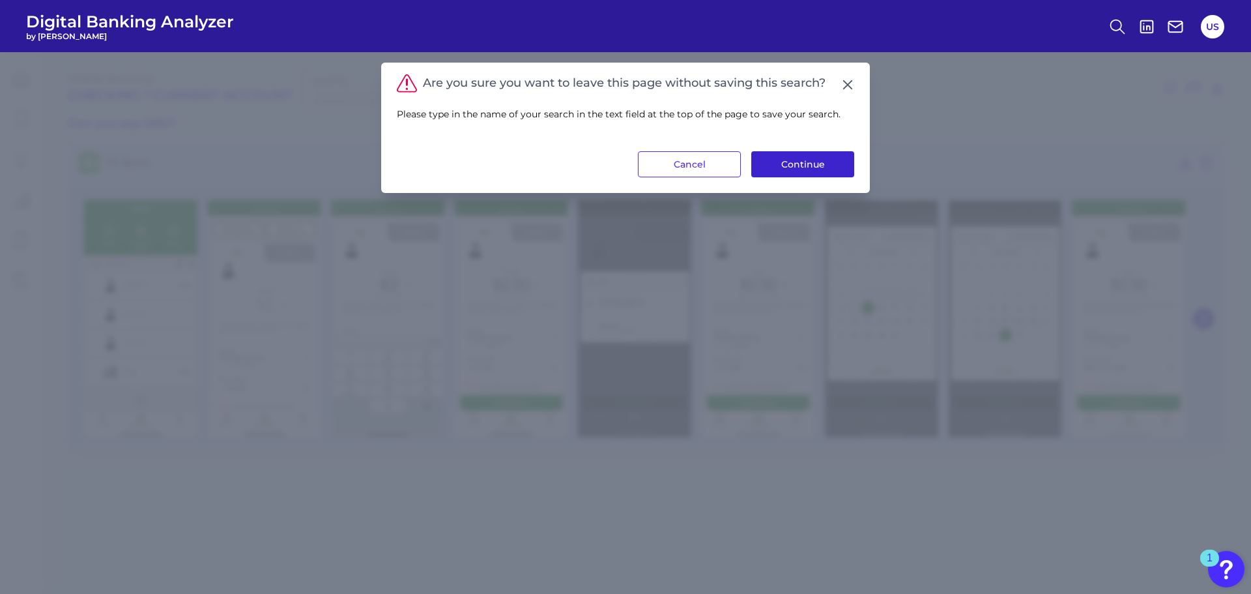
click at [792, 173] on button "Continue" at bounding box center [802, 164] width 103 height 26
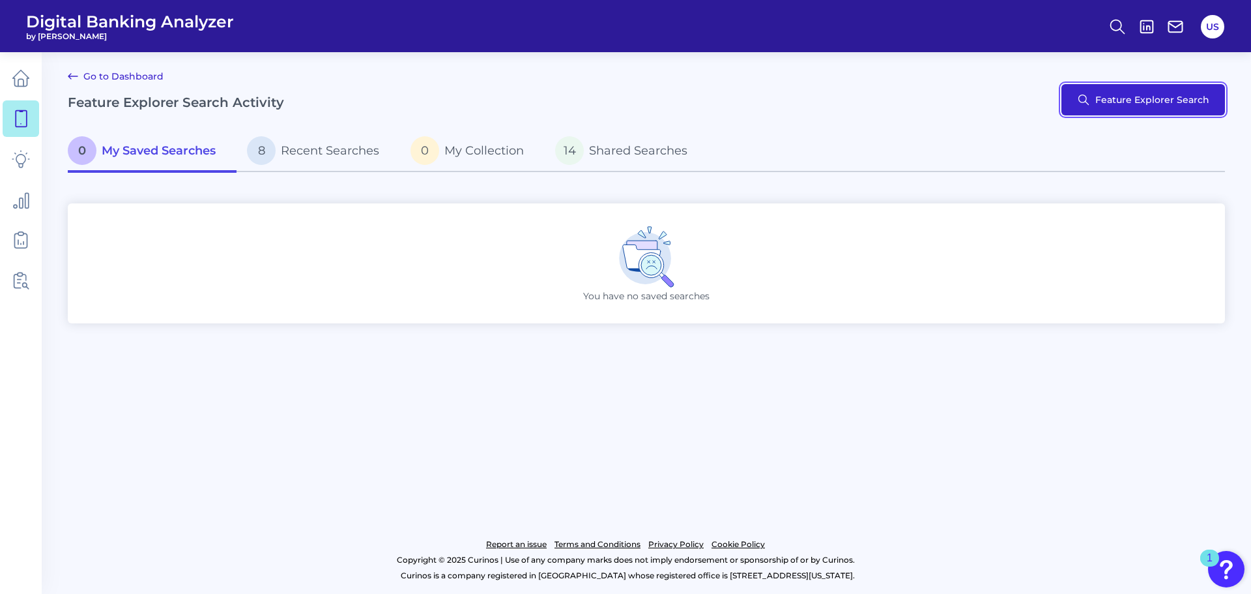
click at [1122, 93] on button "Feature Explorer Search" at bounding box center [1144, 99] width 164 height 31
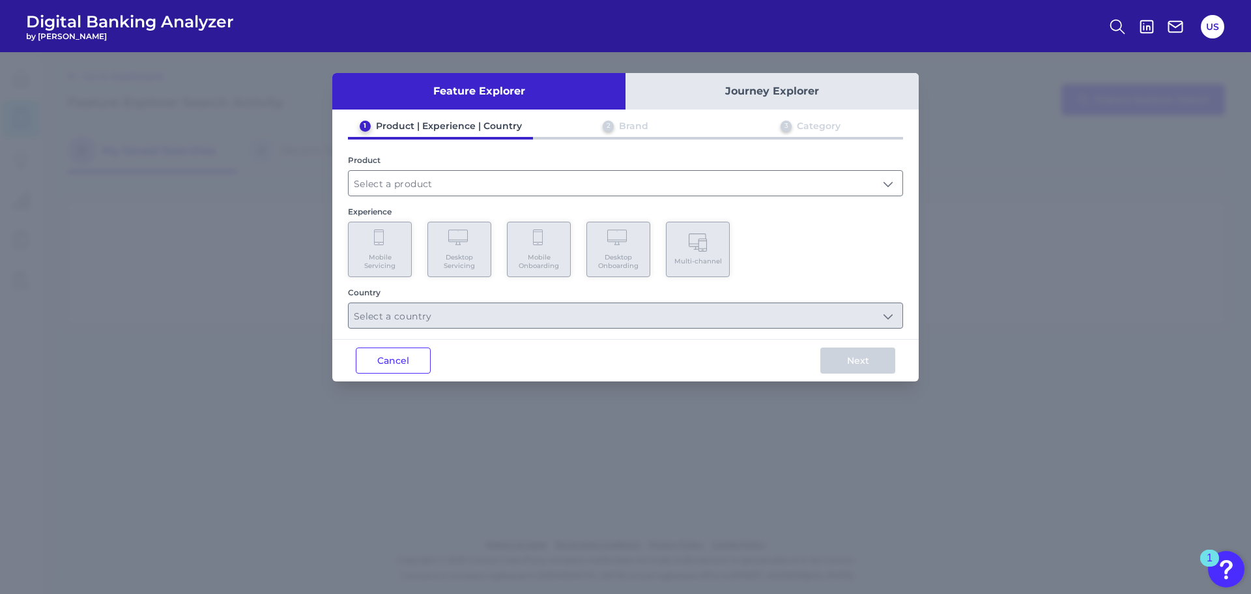
click at [426, 199] on div "1 Product | Experience | Country 2 Brand 3 Category Product Experience Mobile S…" at bounding box center [625, 224] width 587 height 209
click at [422, 191] on input "text" at bounding box center [626, 183] width 554 height 25
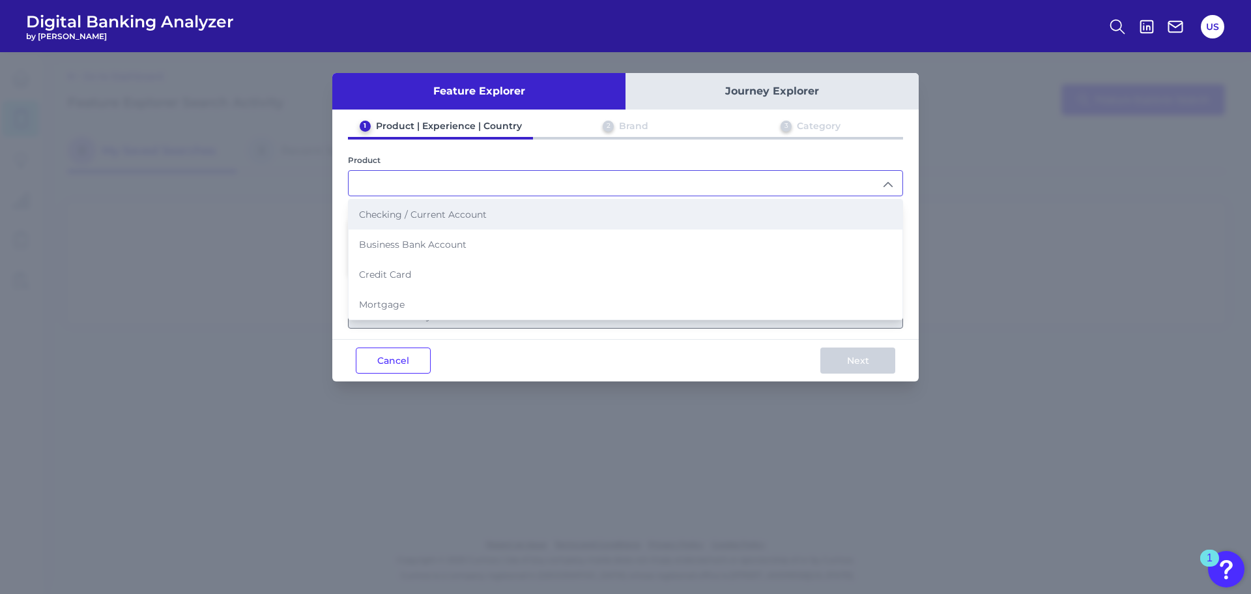
click at [420, 210] on span "Checking / Current Account" at bounding box center [423, 215] width 128 height 12
type input "Checking / Current Account"
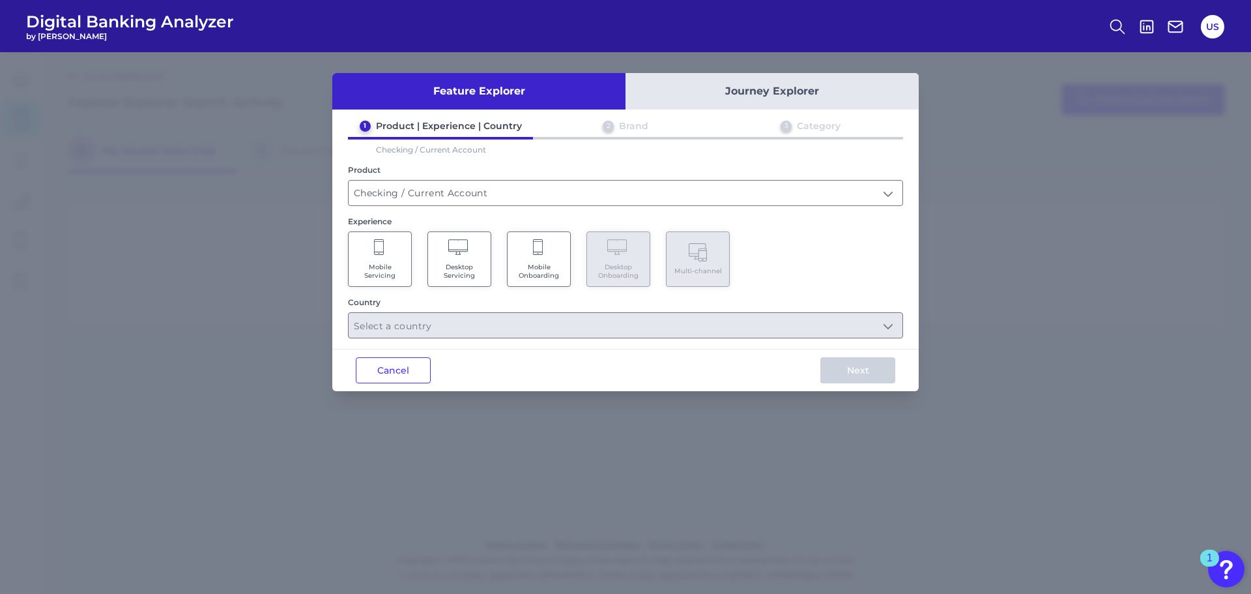
click at [386, 254] on Servicing "Mobile Servicing" at bounding box center [380, 258] width 64 height 55
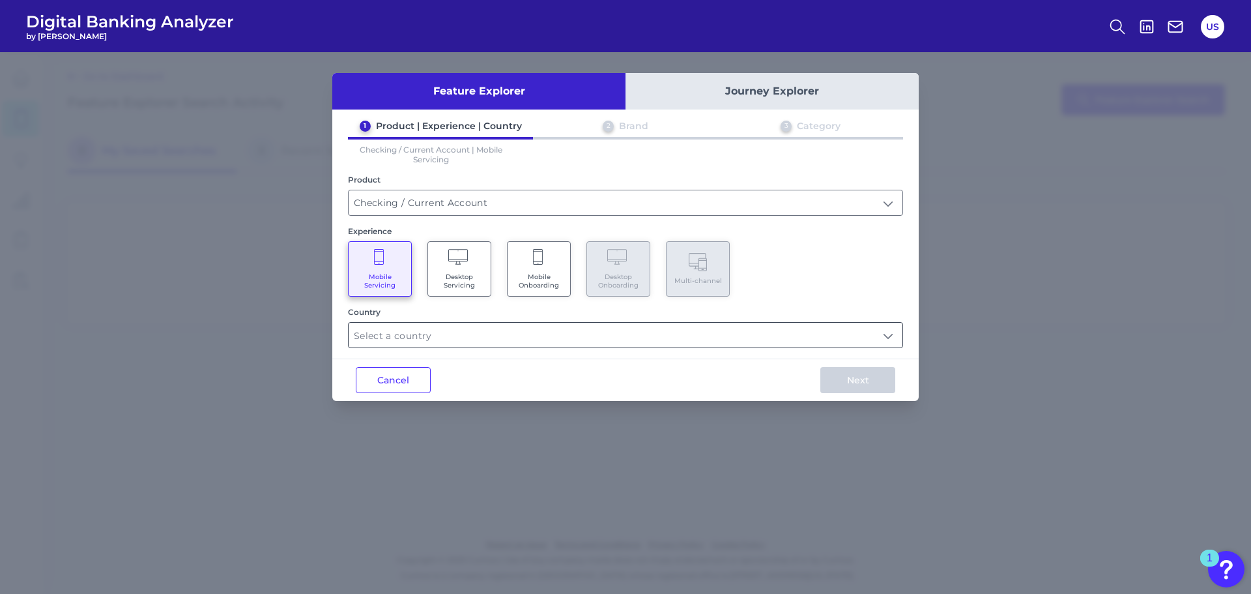
click at [420, 335] on input "text" at bounding box center [626, 335] width 554 height 25
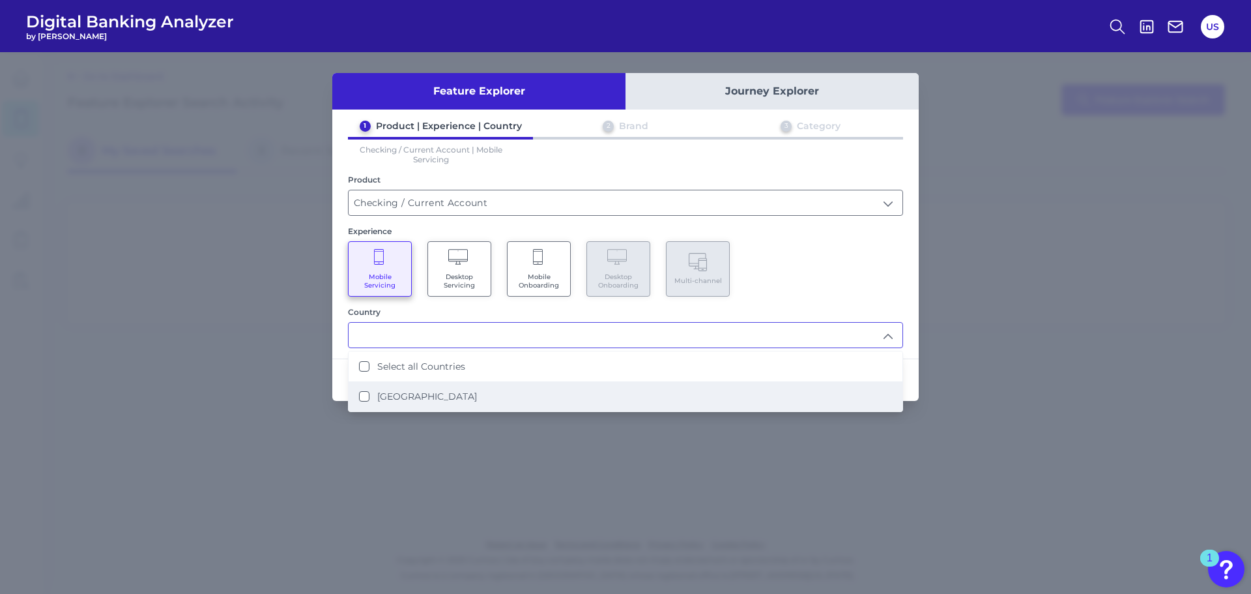
click at [424, 390] on label "[GEOGRAPHIC_DATA]" at bounding box center [427, 396] width 100 height 12
type input "Select all Countries"
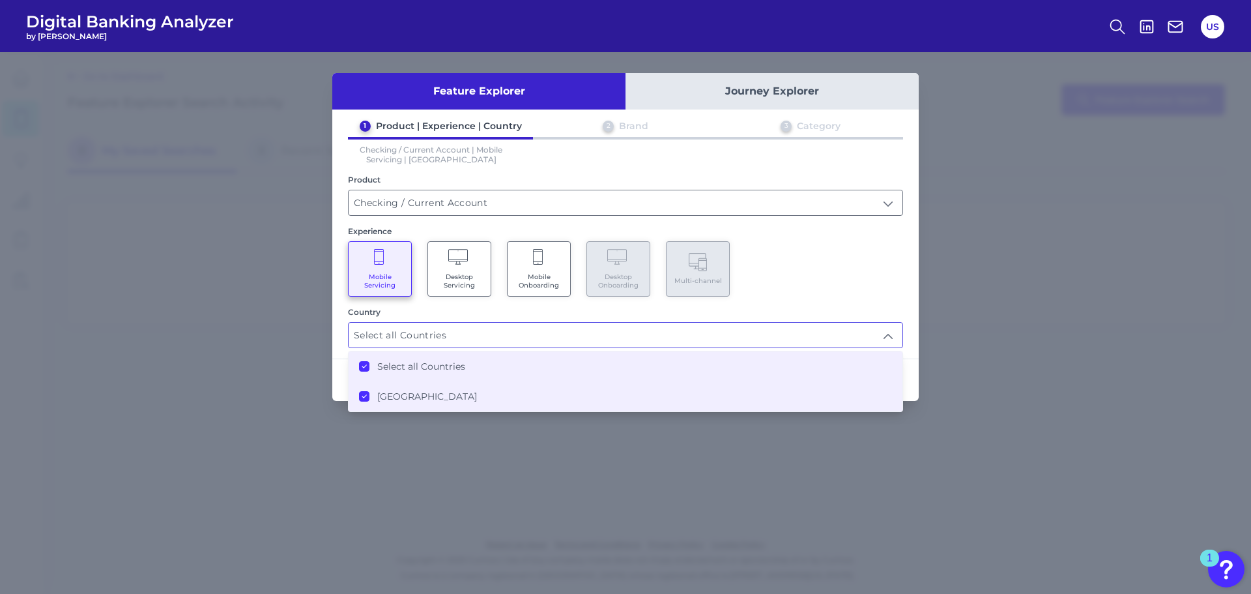
click at [801, 485] on div "Feature Explorer Journey Explorer 1 Product | Experience | Country 2 Brand 3 Ca…" at bounding box center [625, 323] width 1251 height 542
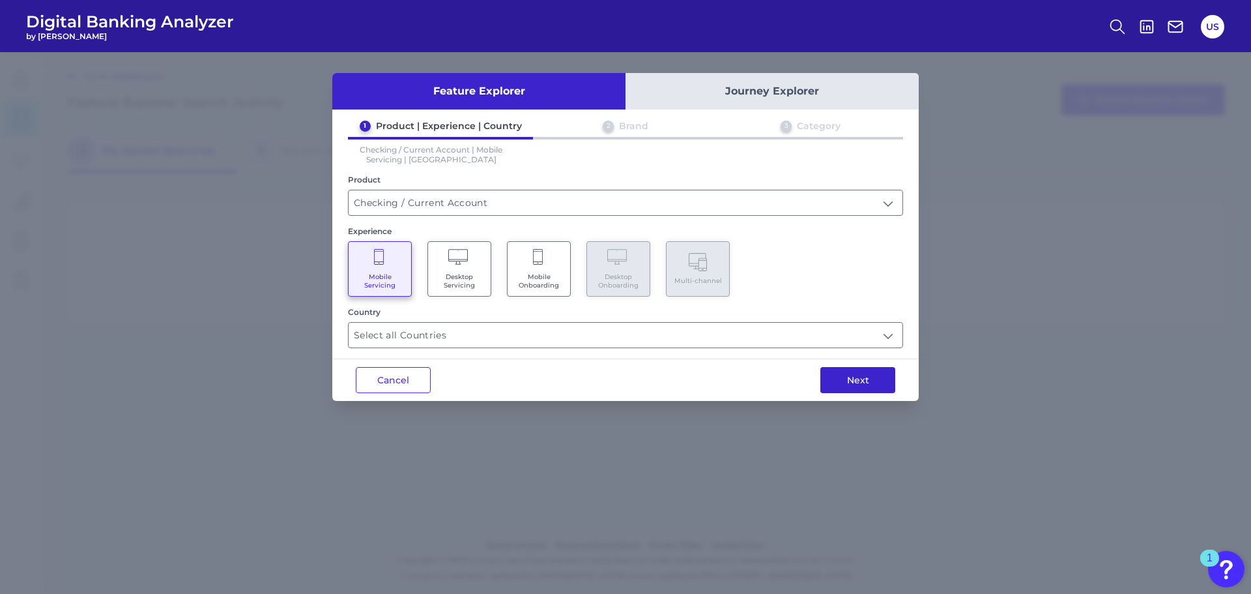
click at [872, 376] on button "Next" at bounding box center [857, 380] width 75 height 26
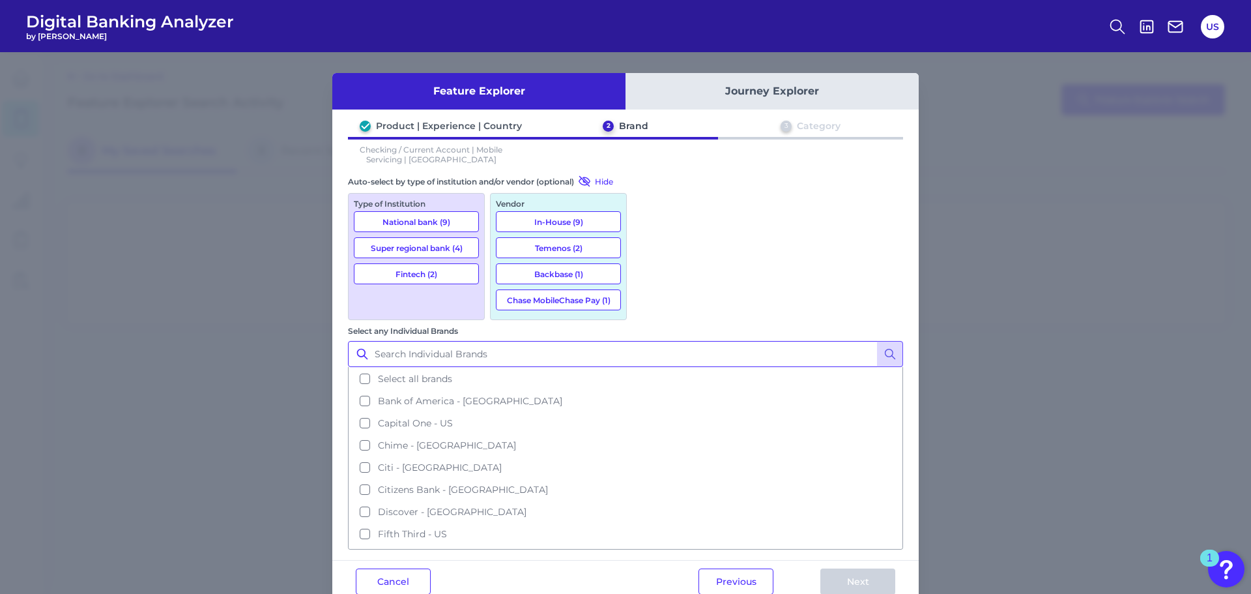
click at [729, 341] on input "Select any Individual Brands" at bounding box center [625, 354] width 555 height 26
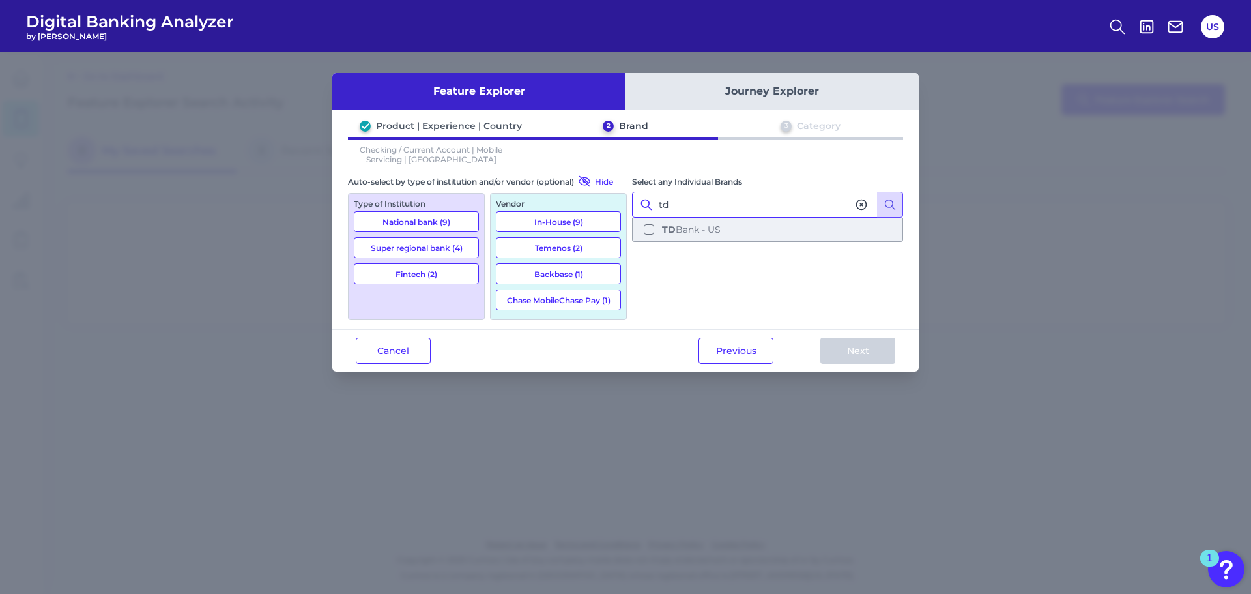
click at [719, 237] on button "TD Bank - US" at bounding box center [767, 229] width 268 height 22
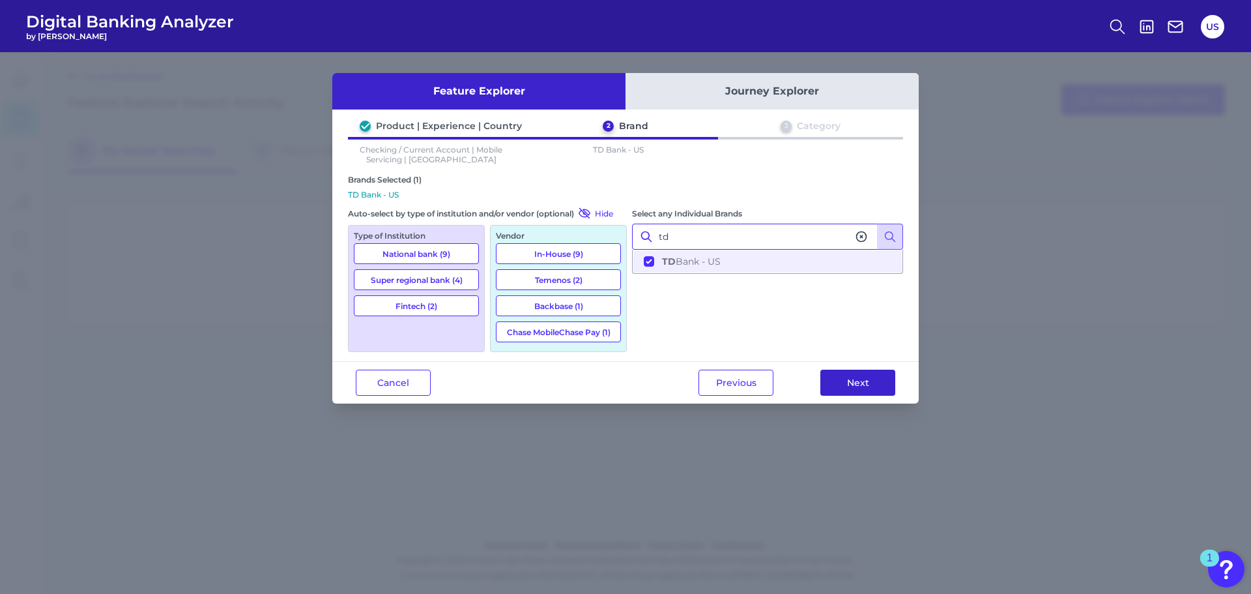
type input "td"
click at [831, 371] on button "Next" at bounding box center [857, 382] width 75 height 26
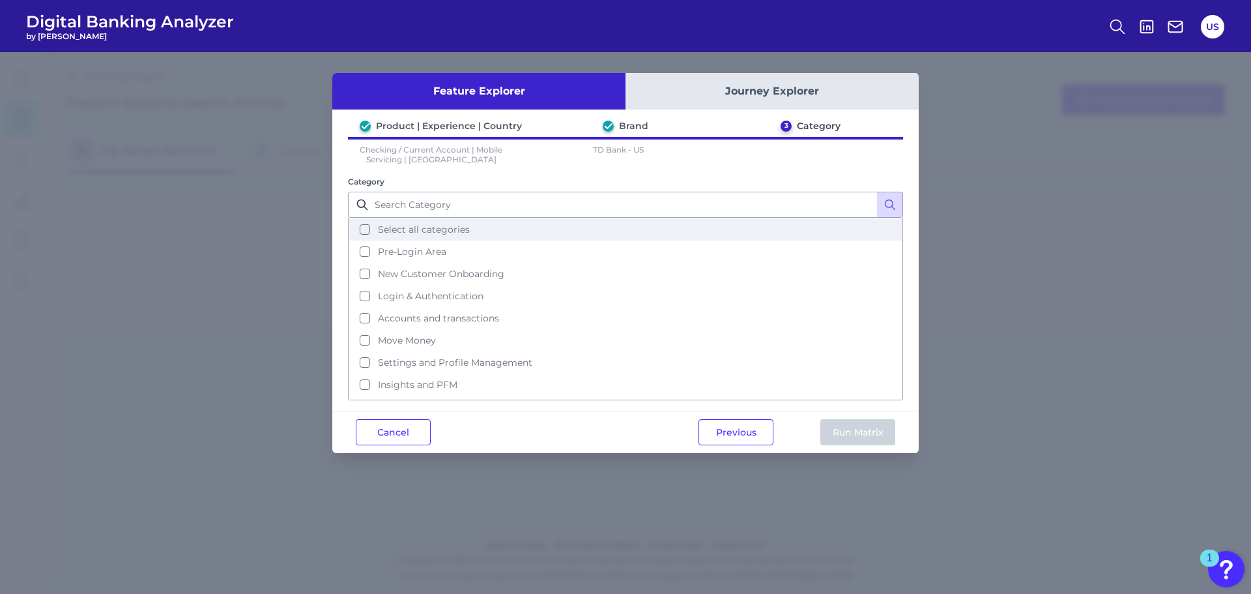
click at [540, 226] on button "Select all categories" at bounding box center [625, 229] width 553 height 22
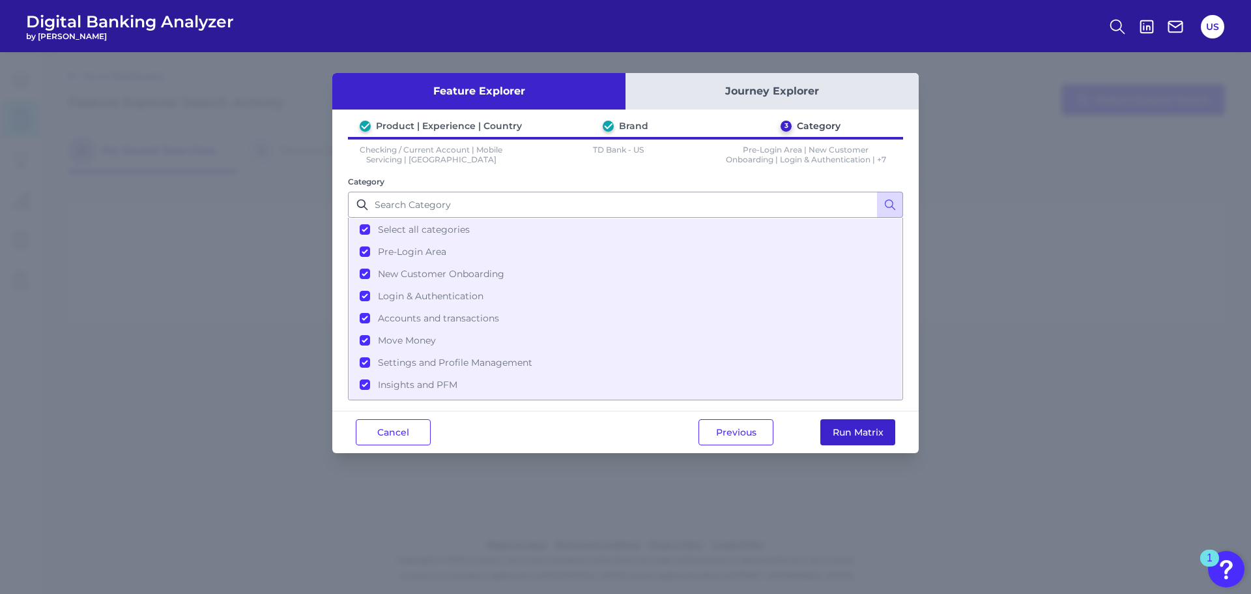
click at [876, 424] on button "Run Matrix" at bounding box center [857, 432] width 75 height 26
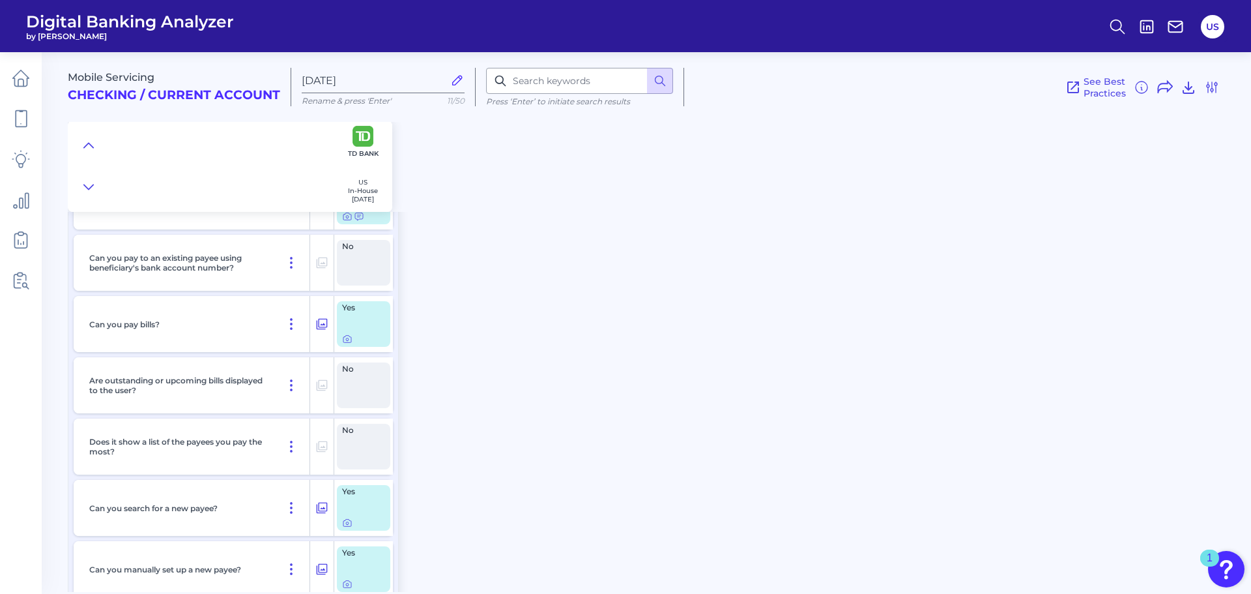
scroll to position [6208, 0]
click at [343, 338] on icon at bounding box center [347, 339] width 10 height 10
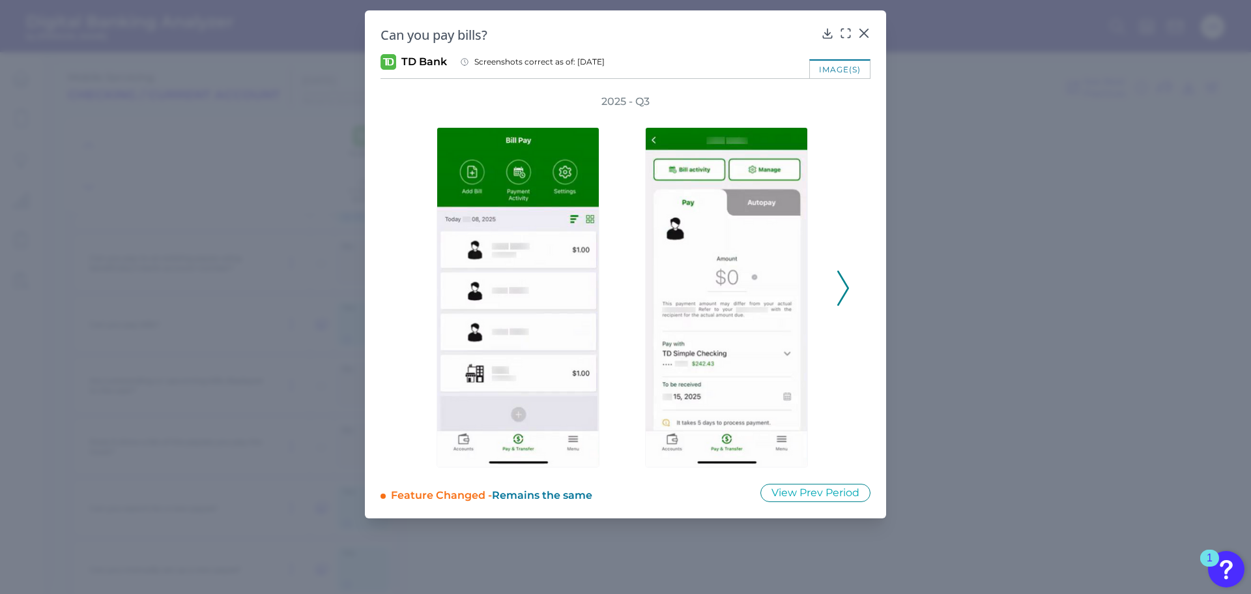
click at [847, 280] on icon at bounding box center [843, 287] width 12 height 35
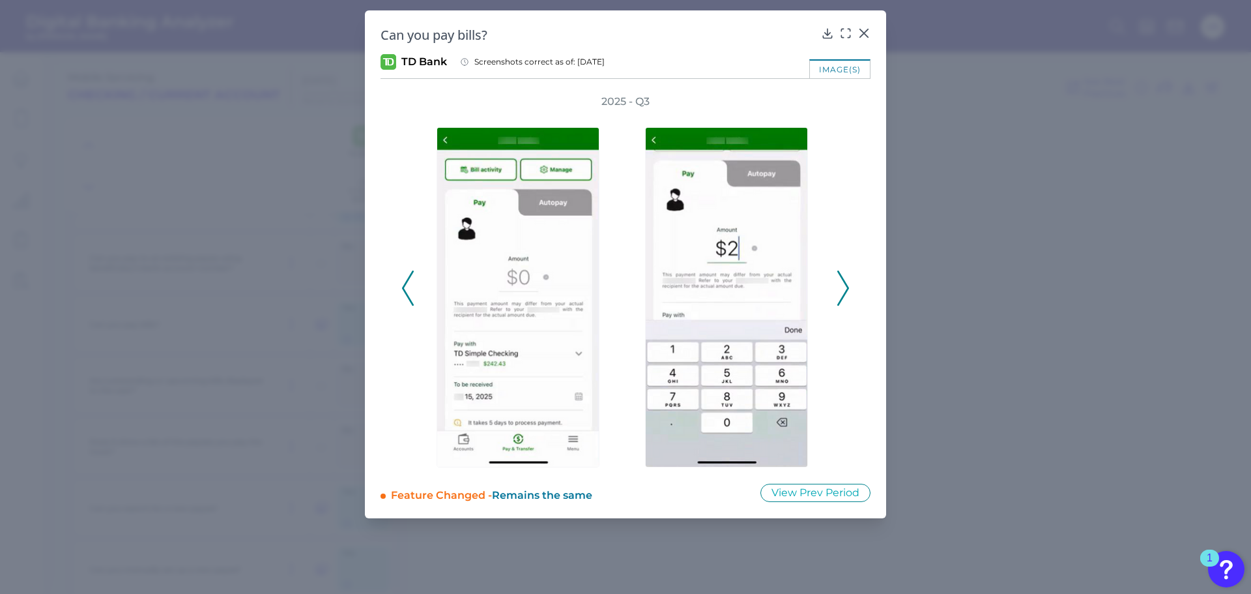
click at [847, 280] on icon at bounding box center [843, 287] width 12 height 35
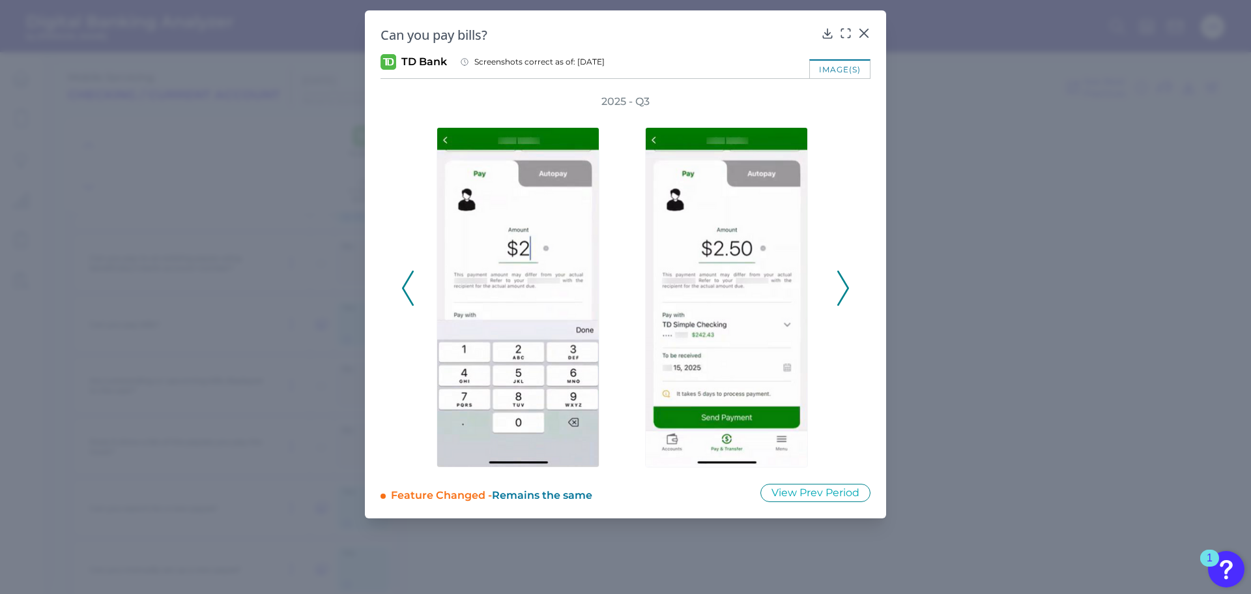
click at [847, 280] on icon at bounding box center [843, 287] width 12 height 35
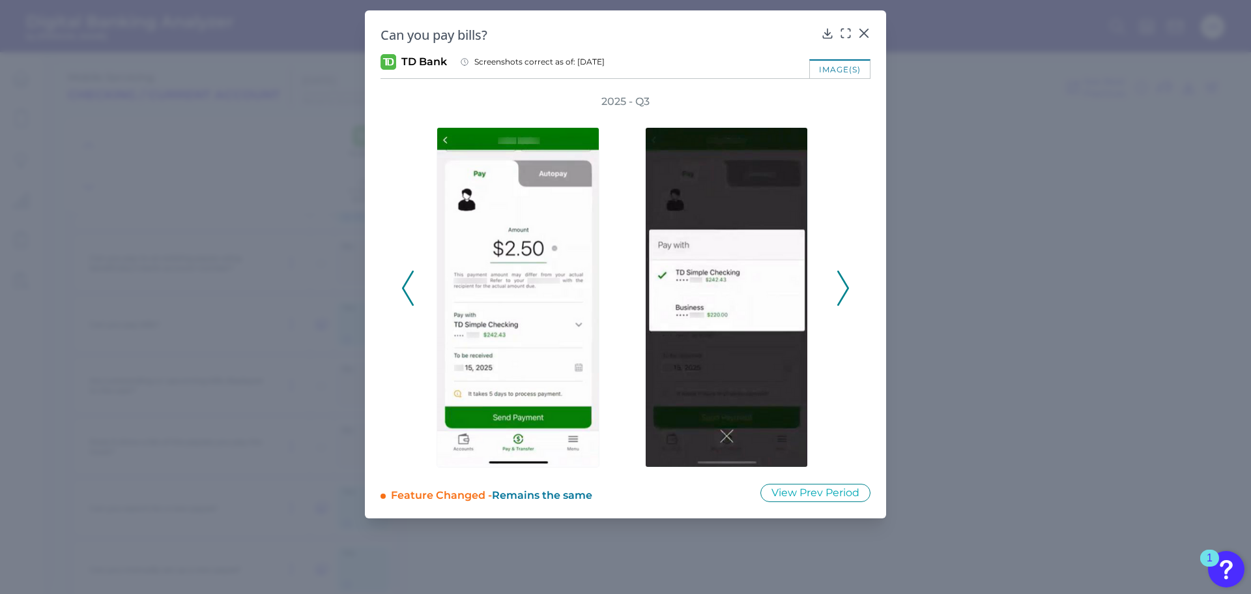
click at [847, 280] on icon at bounding box center [843, 287] width 12 height 35
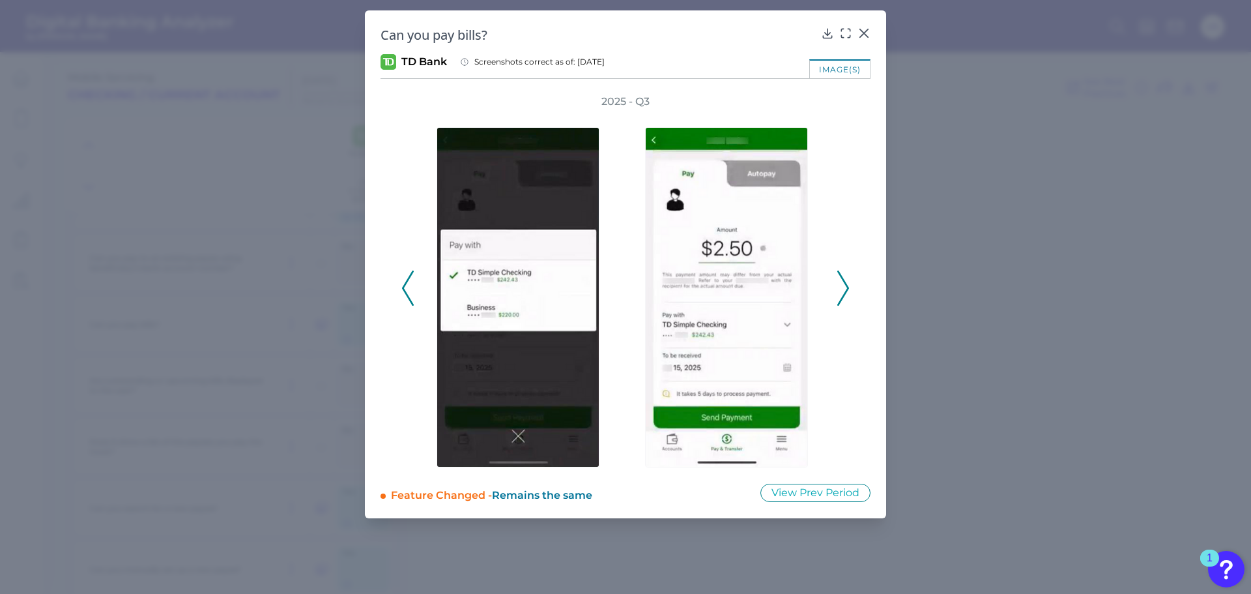
click at [847, 280] on icon at bounding box center [843, 287] width 12 height 35
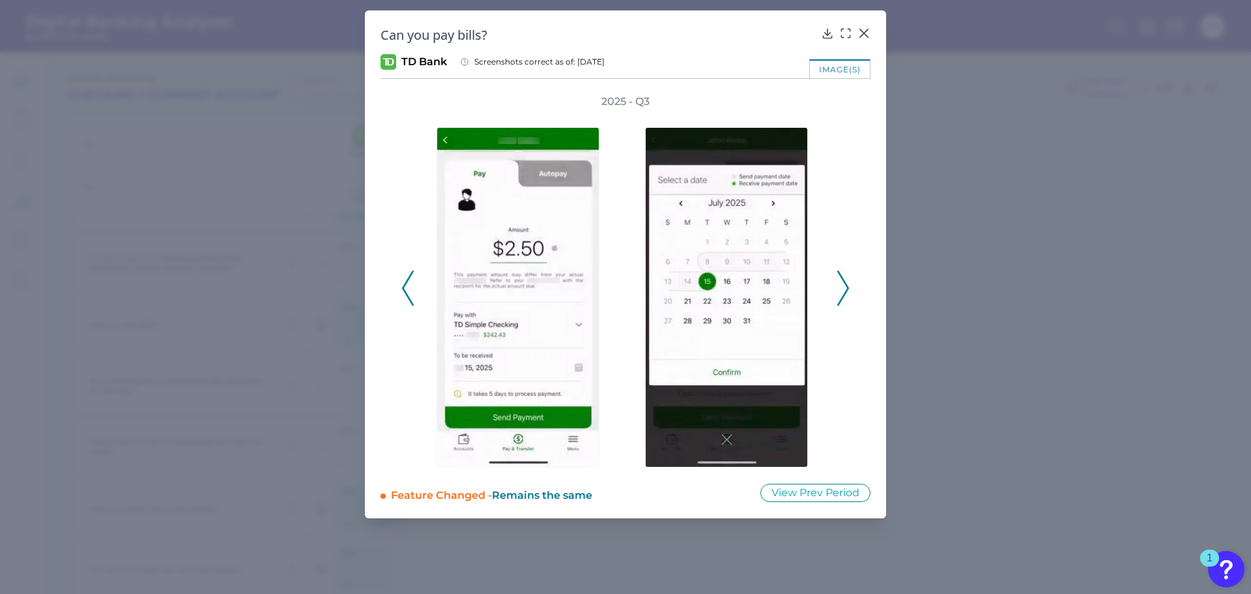
click at [847, 280] on icon at bounding box center [843, 287] width 12 height 35
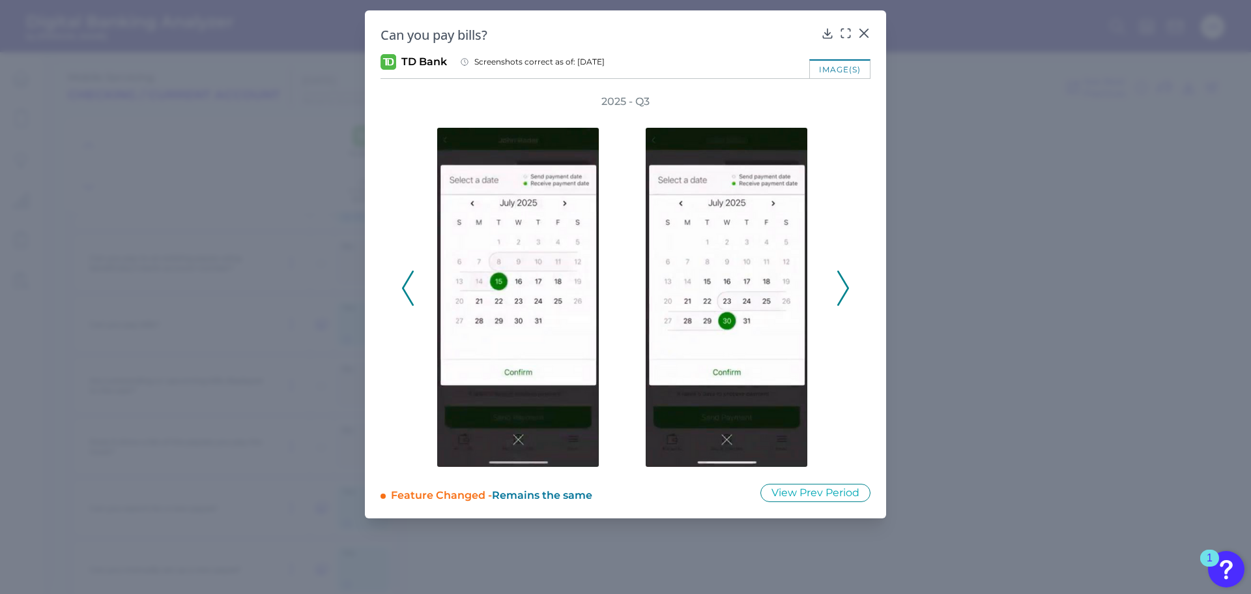
click at [847, 280] on icon at bounding box center [843, 287] width 12 height 35
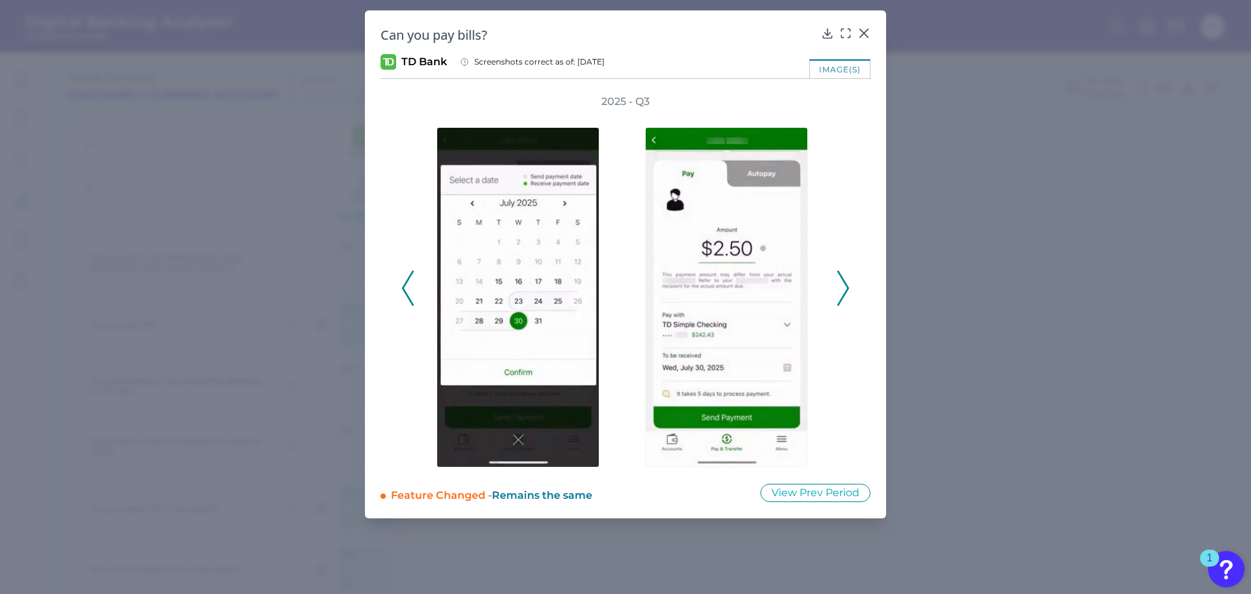
click at [847, 280] on icon at bounding box center [843, 287] width 12 height 35
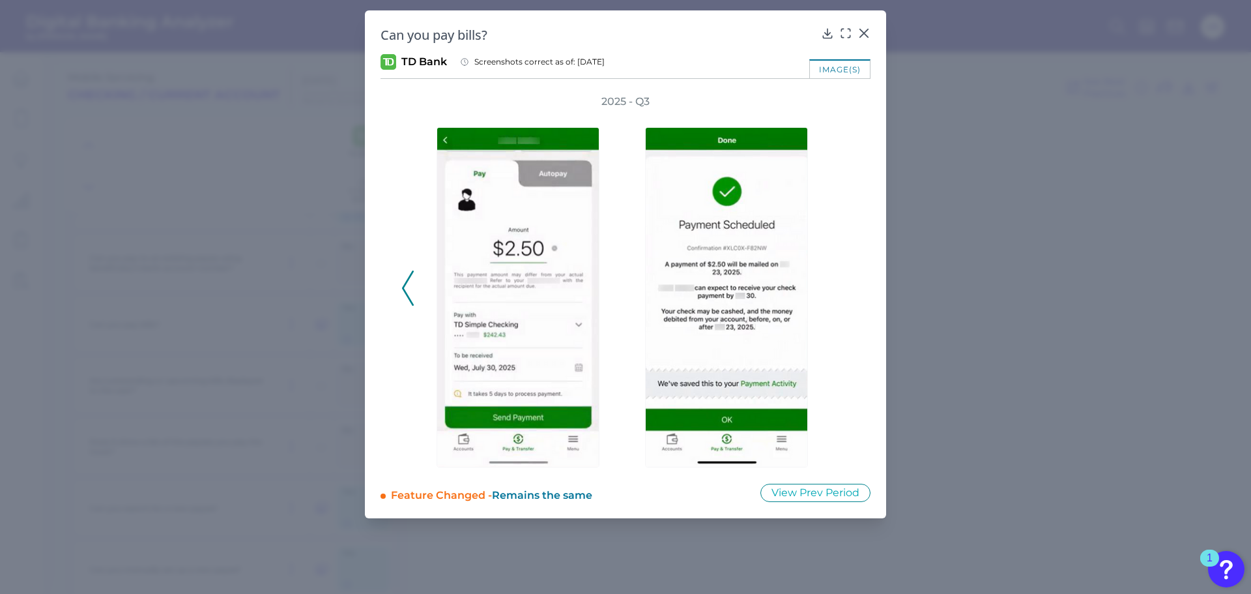
click at [847, 280] on div "2025 - Q3" at bounding box center [625, 280] width 448 height 373
click at [859, 37] on div at bounding box center [864, 42] width 13 height 13
click at [863, 33] on icon at bounding box center [864, 33] width 8 height 8
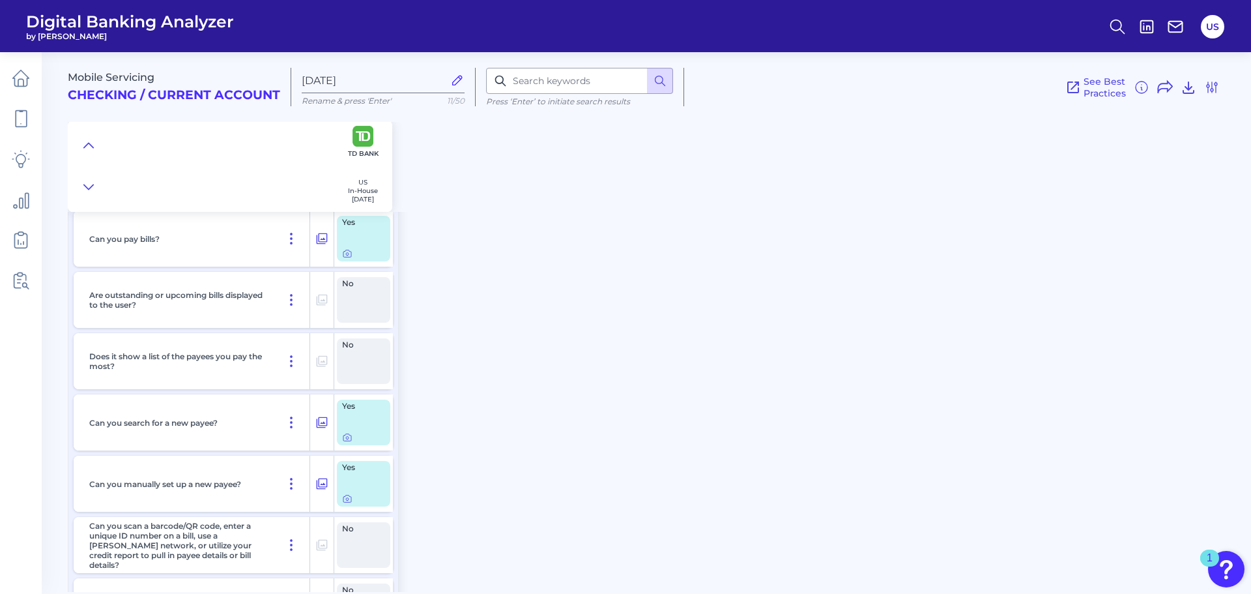
scroll to position [6315, 0]
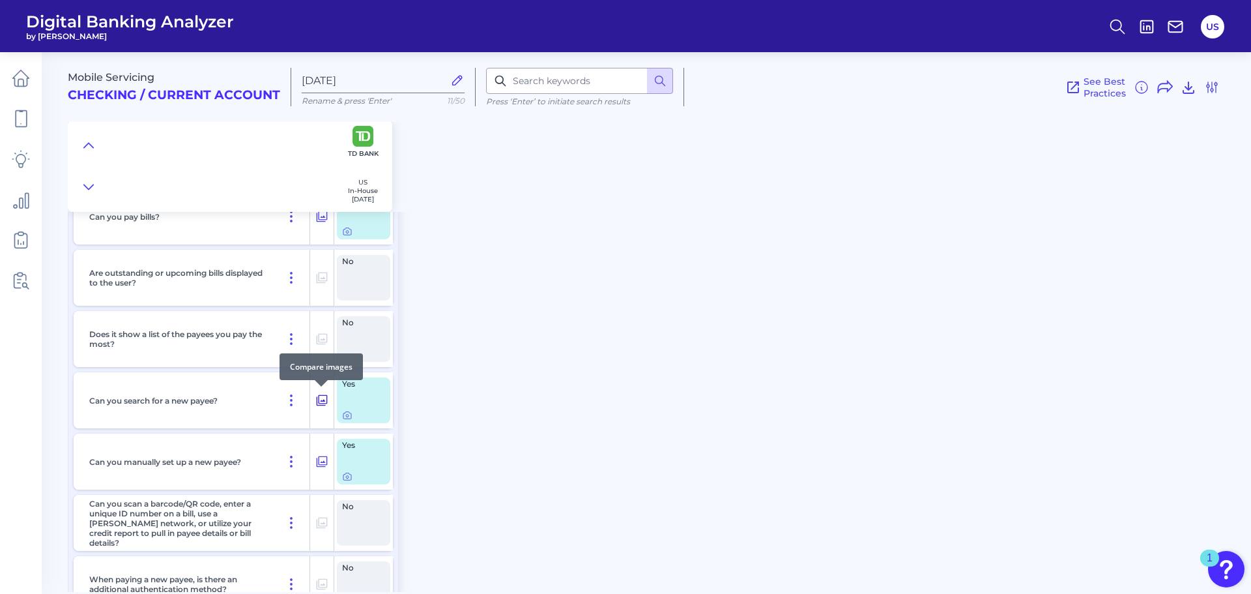
click at [319, 394] on icon at bounding box center [321, 400] width 13 height 16
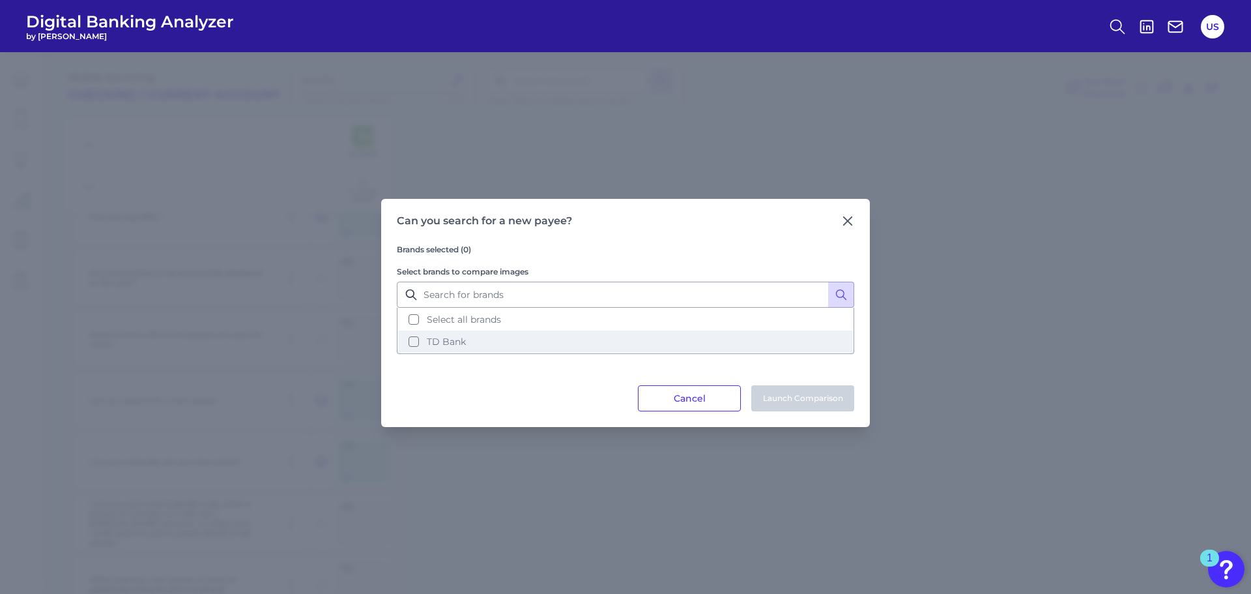
click at [503, 345] on button "TD Bank" at bounding box center [625, 341] width 455 height 22
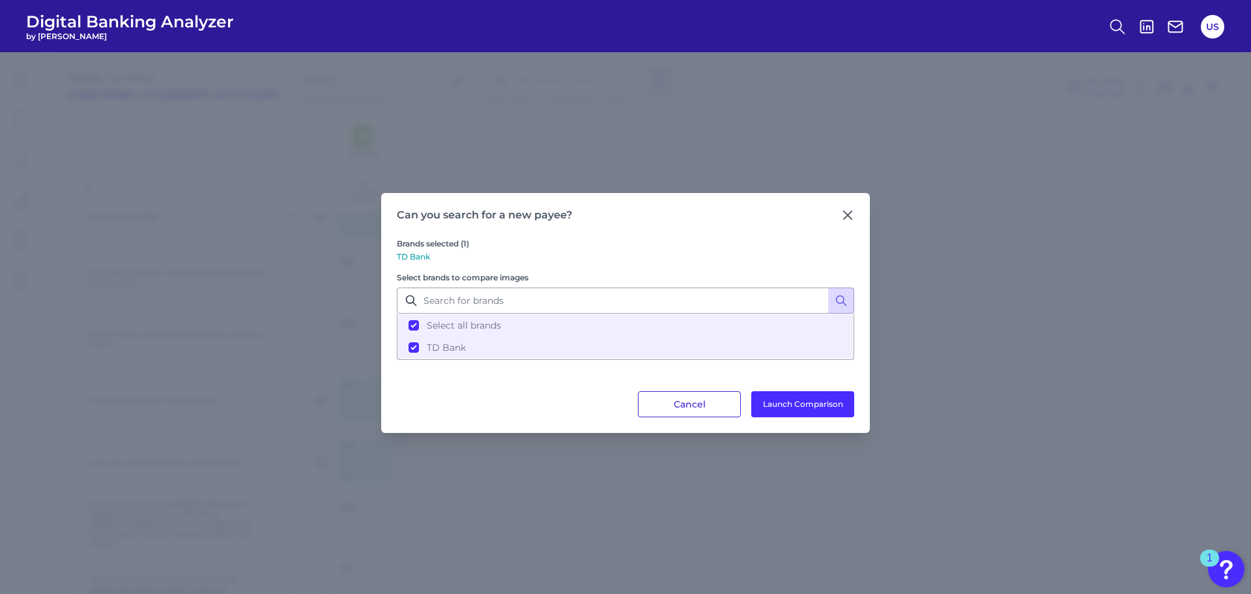
click at [715, 408] on button "Cancel" at bounding box center [689, 404] width 103 height 26
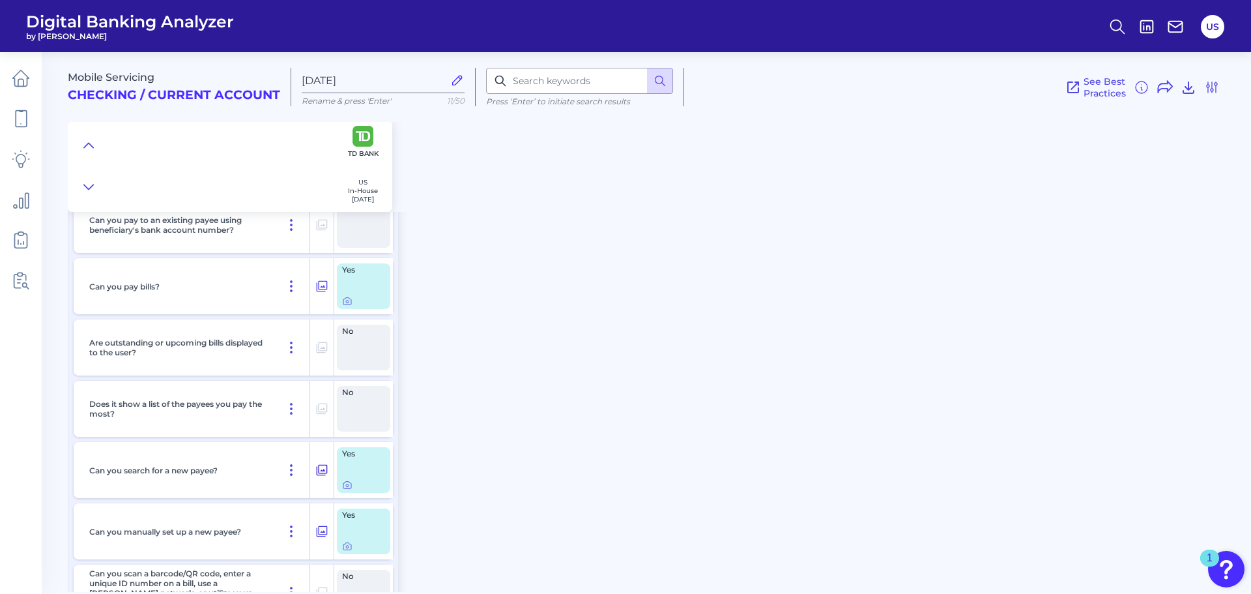
scroll to position [6245, 0]
click at [321, 465] on icon at bounding box center [322, 470] width 11 height 11
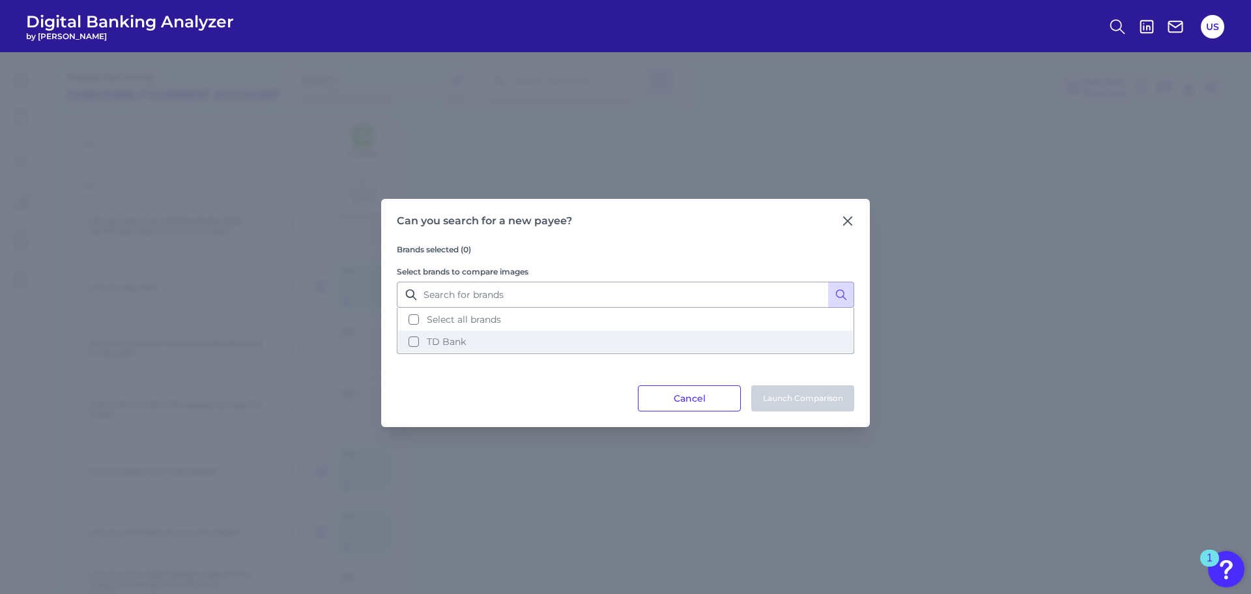
click at [537, 335] on button "TD Bank" at bounding box center [625, 341] width 455 height 22
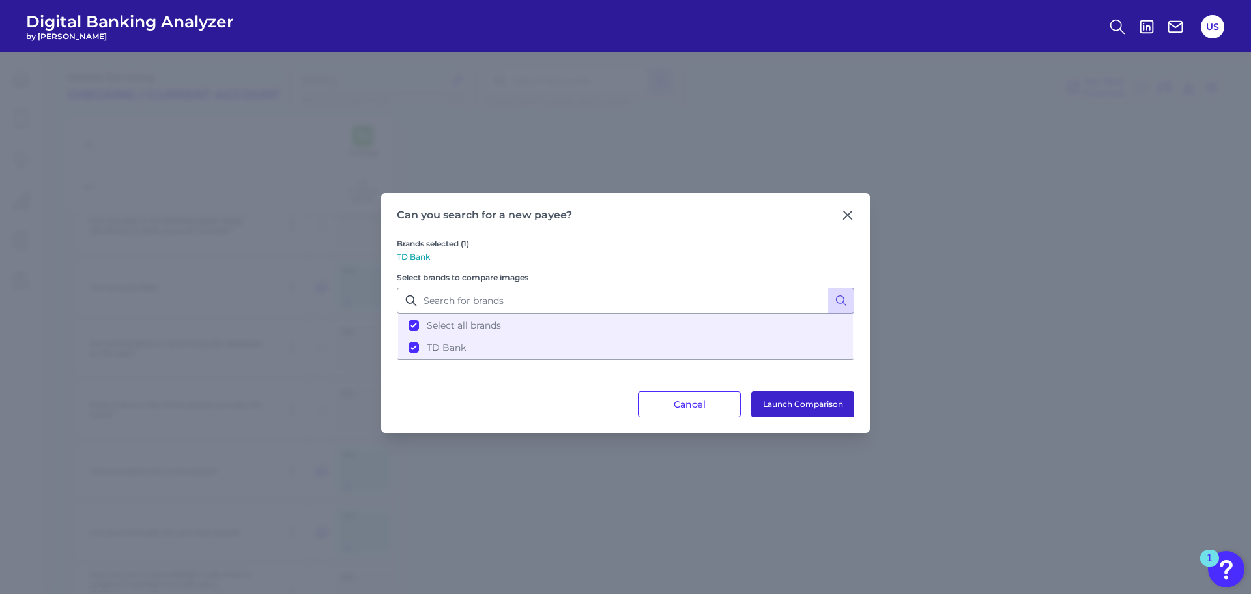
click at [775, 408] on button "Launch Comparison" at bounding box center [802, 404] width 103 height 26
